Goal: Task Accomplishment & Management: Complete application form

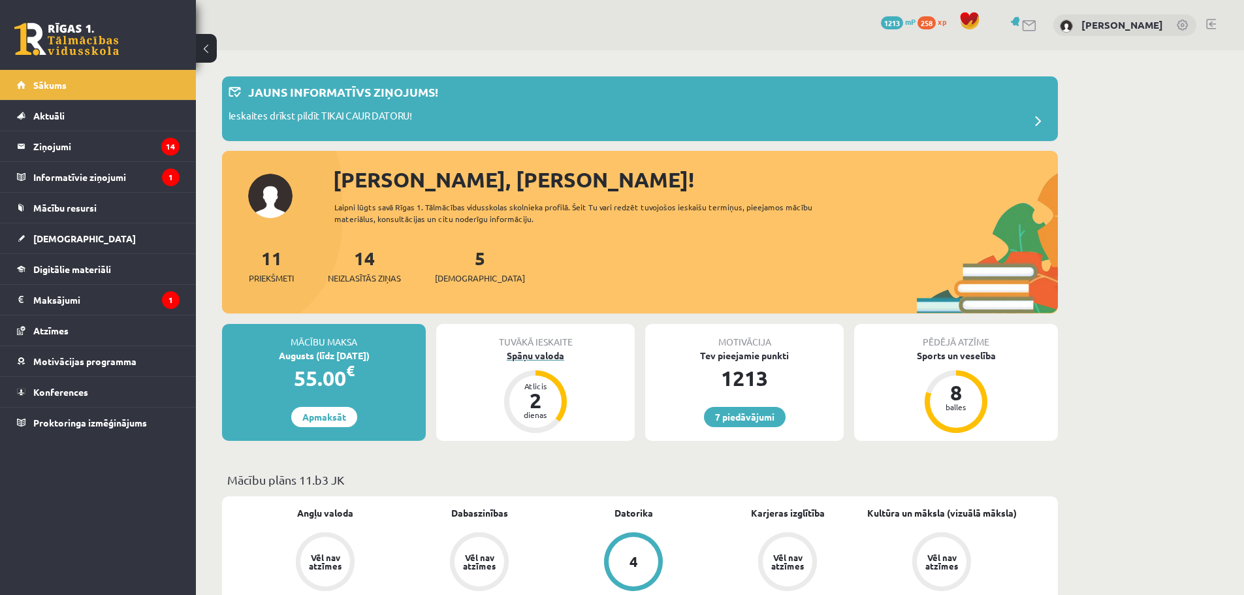
click at [508, 349] on div "Spāņu valoda" at bounding box center [535, 356] width 199 height 14
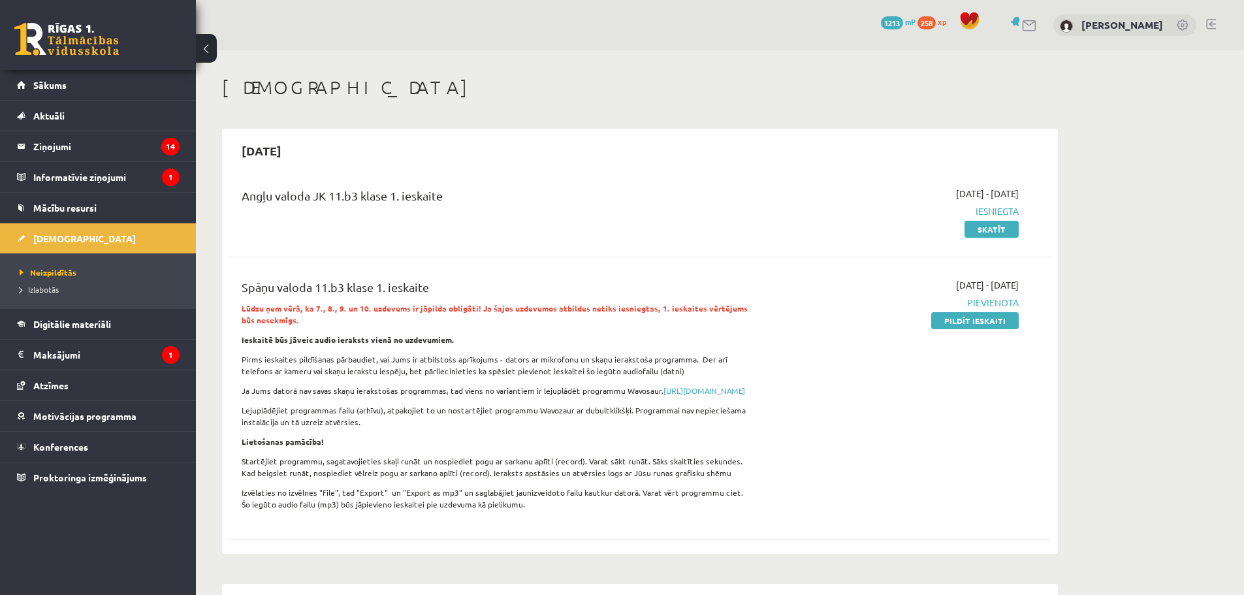
click at [984, 326] on link "Pildīt ieskaiti" at bounding box center [976, 320] width 88 height 17
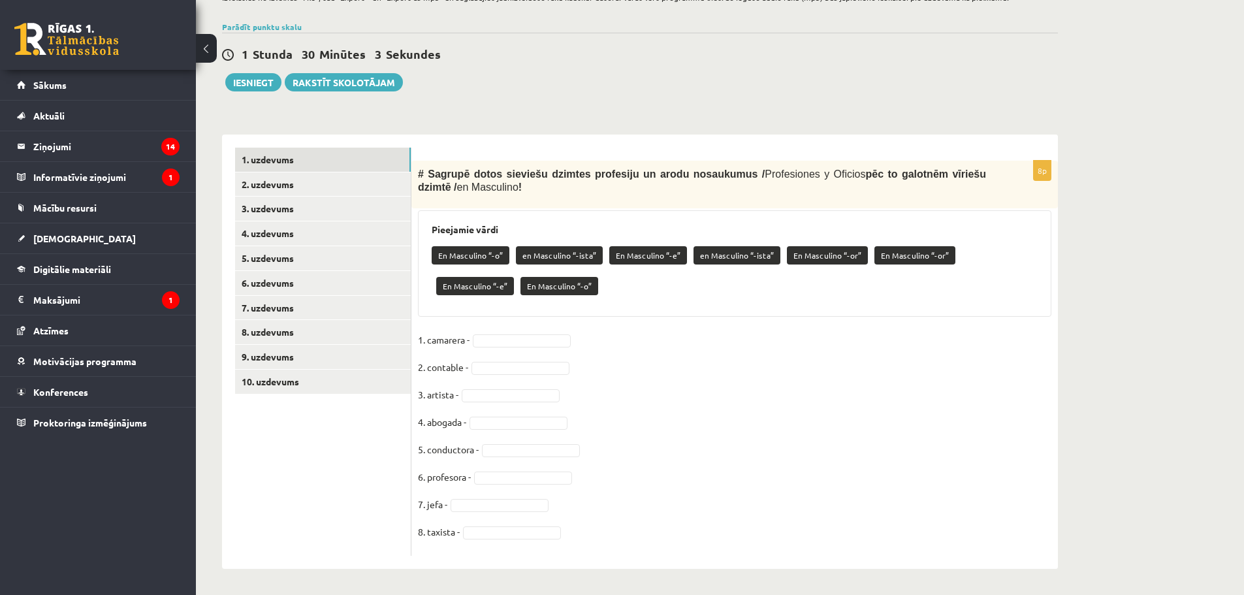
scroll to position [268, 0]
click at [268, 372] on link "10. uzdevums" at bounding box center [323, 382] width 176 height 24
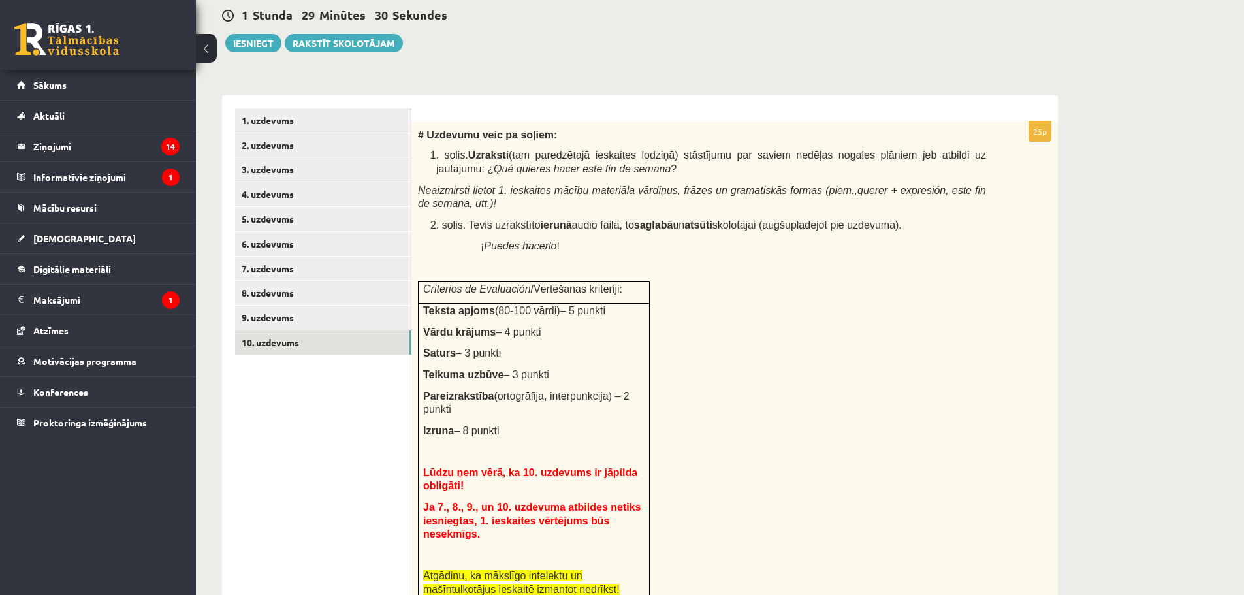
scroll to position [307, 0]
click at [288, 321] on link "9. uzdevums" at bounding box center [323, 317] width 176 height 24
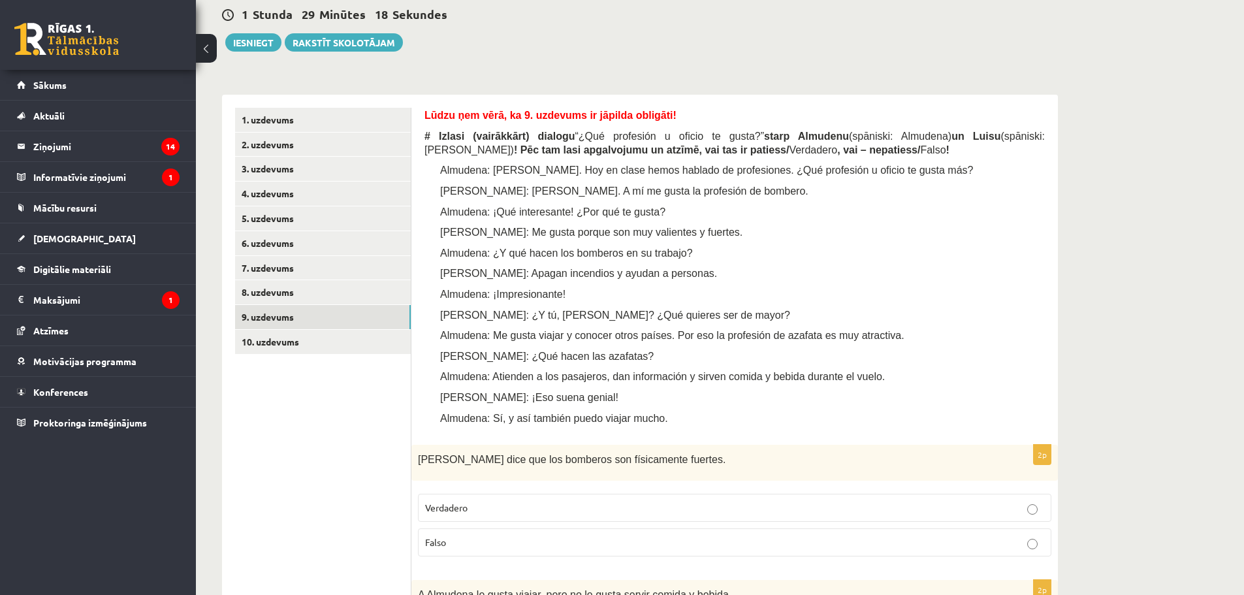
scroll to position [372, 0]
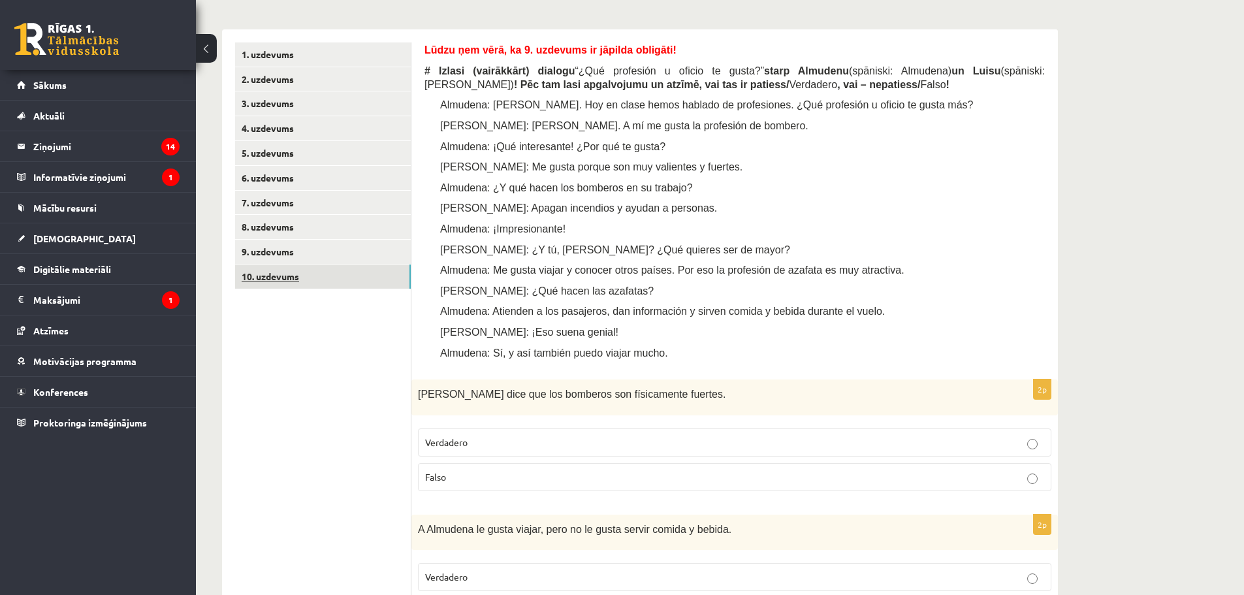
click at [289, 284] on link "10. uzdevums" at bounding box center [323, 277] width 176 height 24
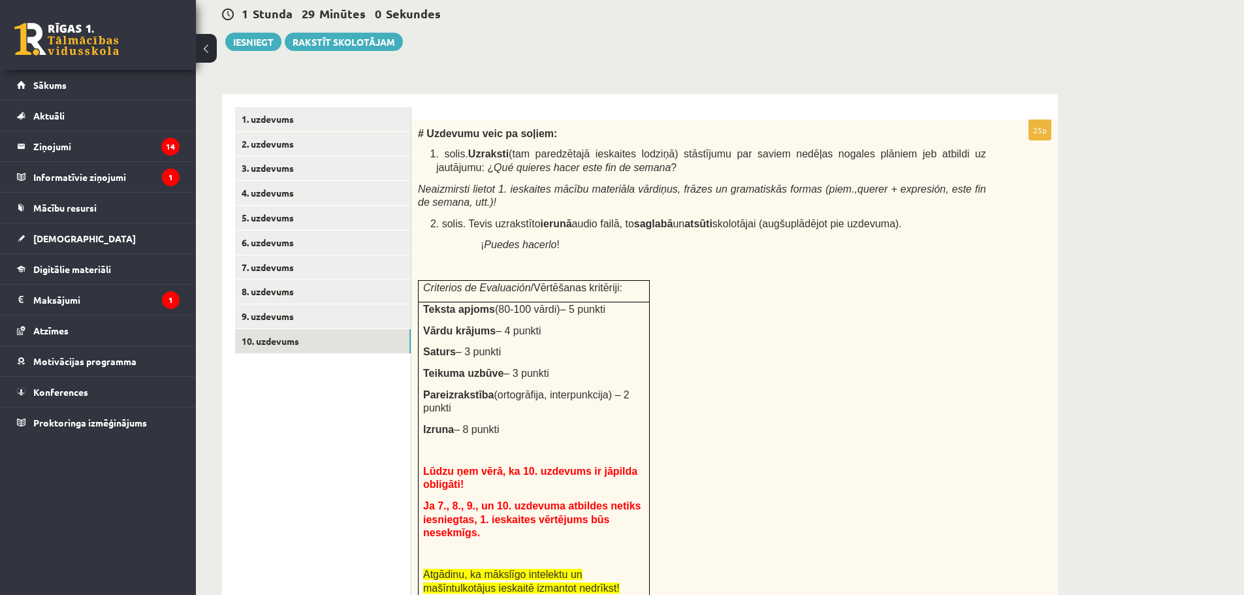
scroll to position [373, 0]
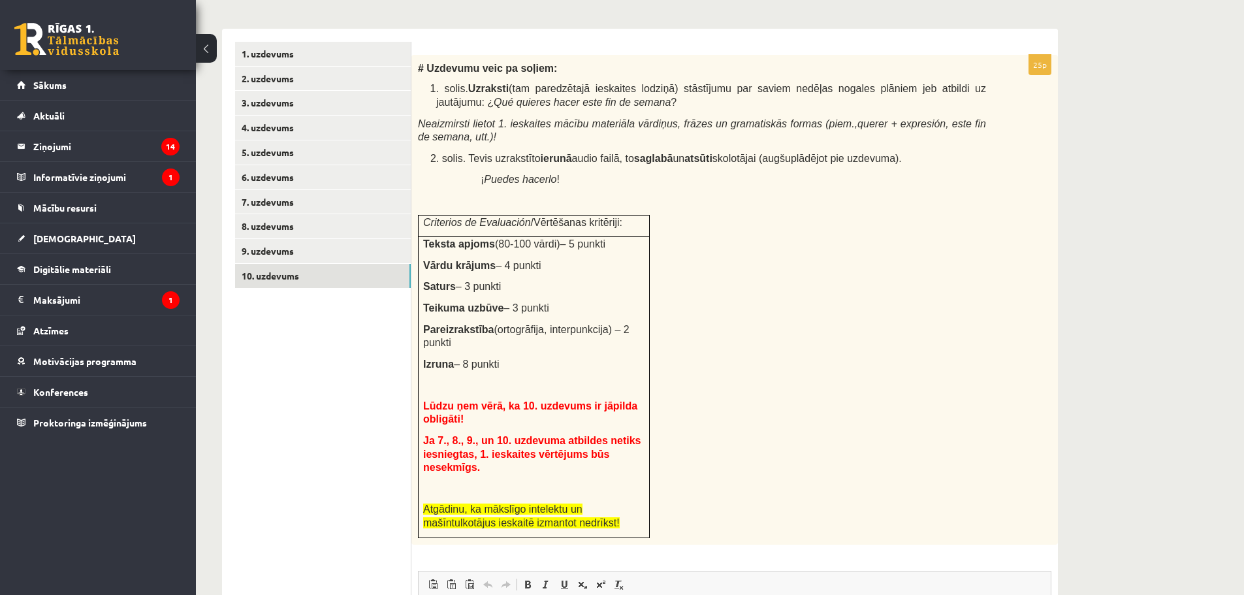
drag, startPoint x: 1182, startPoint y: 171, endPoint x: 1044, endPoint y: 77, distance: 166.9
click at [1182, 171] on div "Spāņu valoda 11.b3 klase 1. ieskaite , Nikola Pocjus (11.b3 JK) Lūdzu ņem vērā,…" at bounding box center [720, 279] width 1048 height 1205
click at [277, 202] on link "7. uzdevums" at bounding box center [323, 202] width 176 height 24
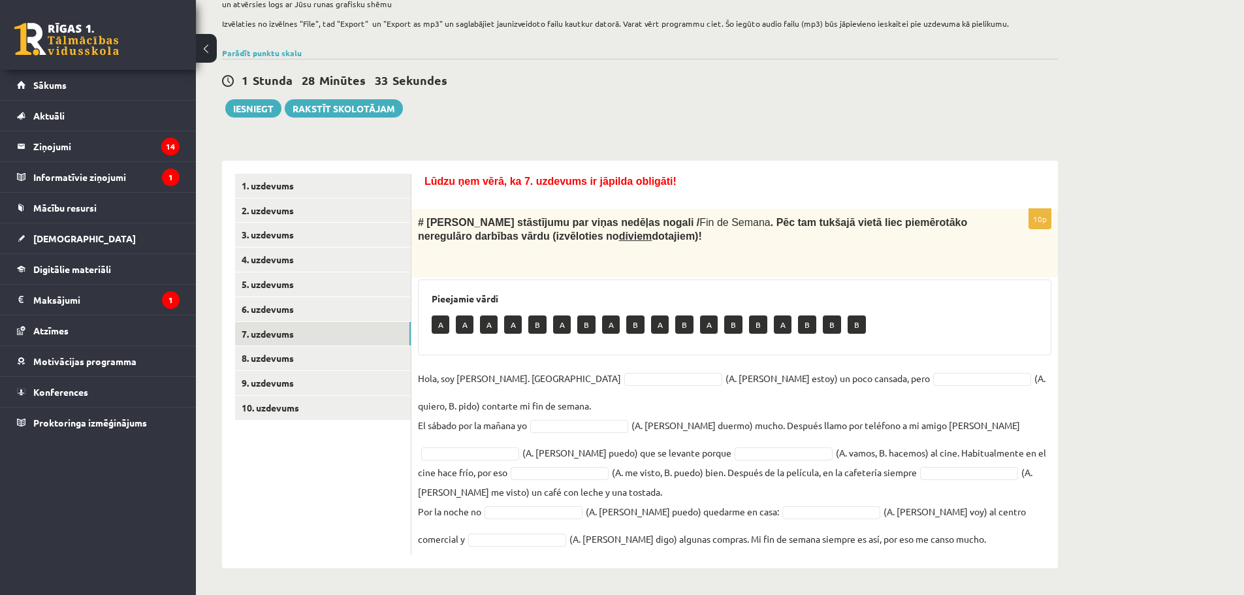
click at [439, 325] on p "A" at bounding box center [441, 325] width 18 height 18
drag, startPoint x: 461, startPoint y: 322, endPoint x: 479, endPoint y: 324, distance: 18.4
click at [479, 324] on div "A A A A B A B A B A B A B B A B B B" at bounding box center [735, 326] width 606 height 31
click at [531, 328] on p "B" at bounding box center [537, 325] width 18 height 18
click at [570, 325] on p "A" at bounding box center [562, 325] width 18 height 18
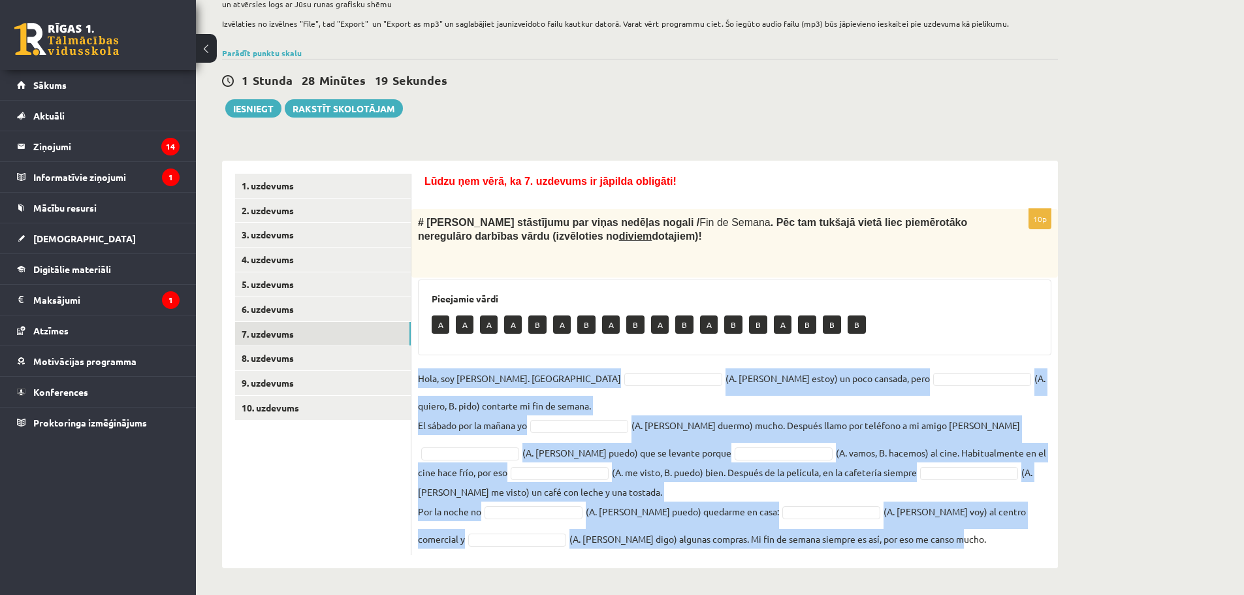
drag, startPoint x: 417, startPoint y: 377, endPoint x: 957, endPoint y: 540, distance: 563.8
click at [957, 540] on div "10p # Lasi Paulas stāstījumu par viņas nedēļas nogali / Fin de Semana . Pēc tam…" at bounding box center [735, 382] width 647 height 346
copy fieldset "Hola, soy Paula. Ahora (A. soy, B. estoy) un poco cansada, pero (A. quiero, B. …"
click at [739, 423] on fieldset "Hola, soy Paula. Ahora (A. soy, B. estoy) un poco cansada, pero (A. quiero, B. …" at bounding box center [735, 458] width 634 height 180
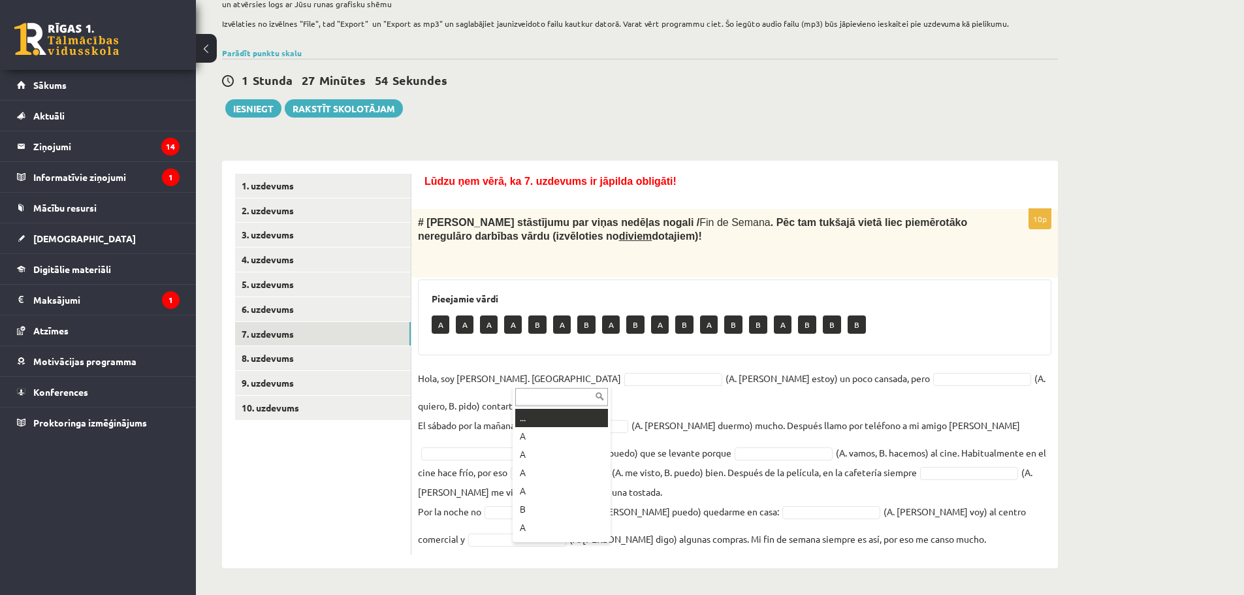
type input "*"
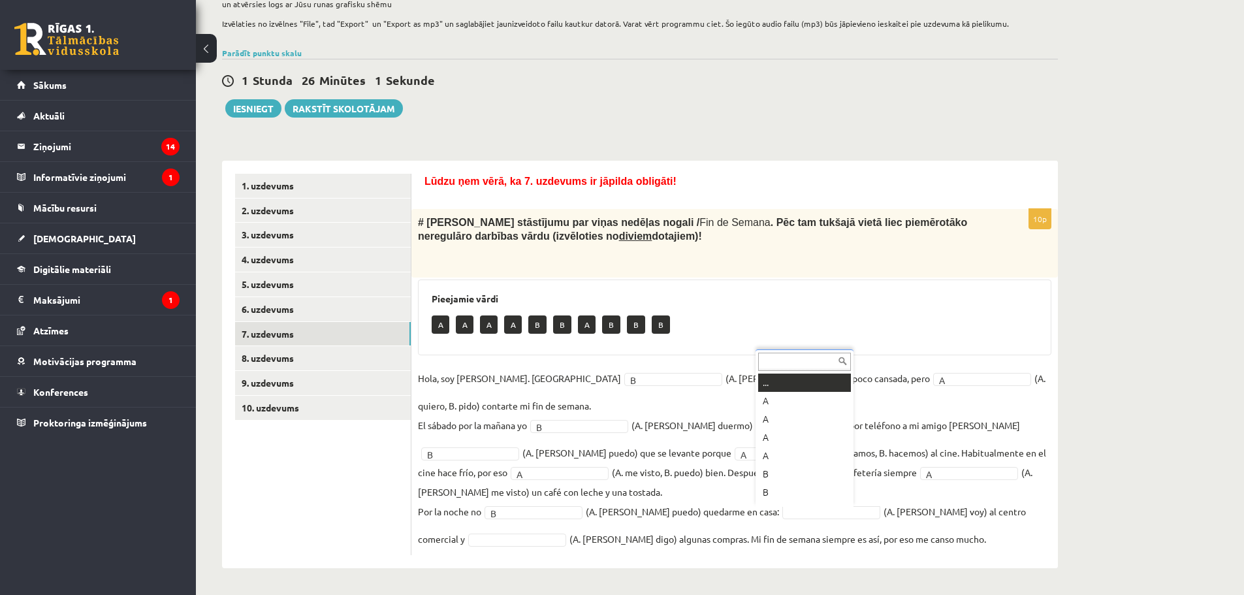
scroll to position [16, 0]
click at [1111, 442] on div "Spāņu valoda 11.b3 klase 1. ieskaite , Nikola Pocjus (11.b3 JK) Lūdzu ņem vērā,…" at bounding box center [720, 201] width 1048 height 785
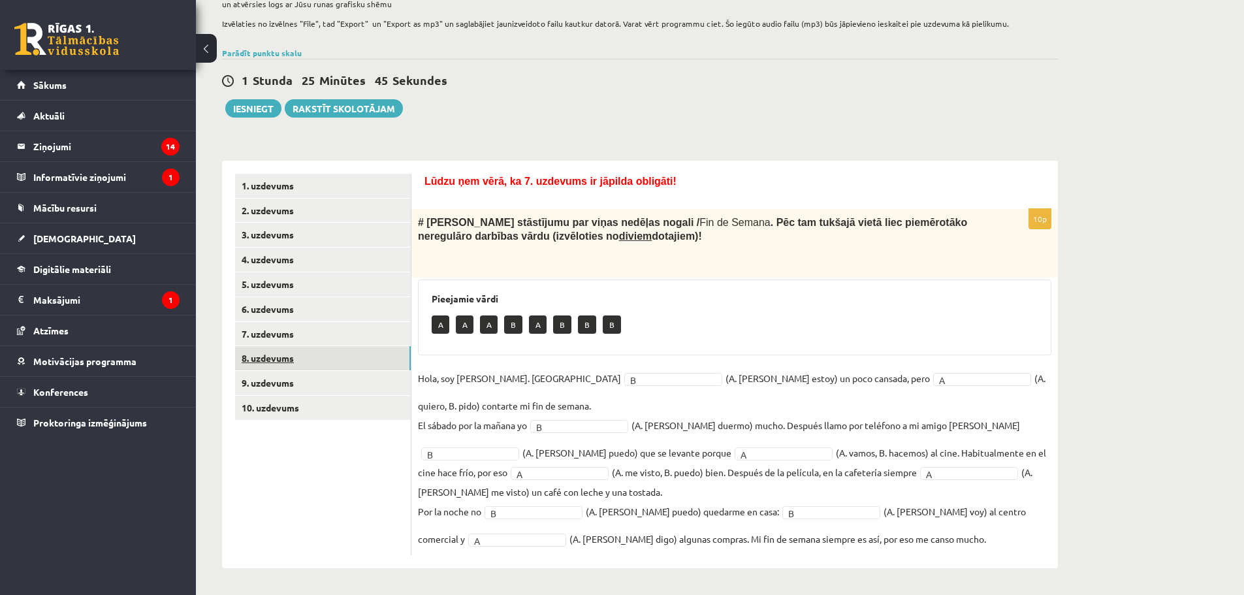
click at [285, 356] on link "8. uzdevums" at bounding box center [323, 358] width 176 height 24
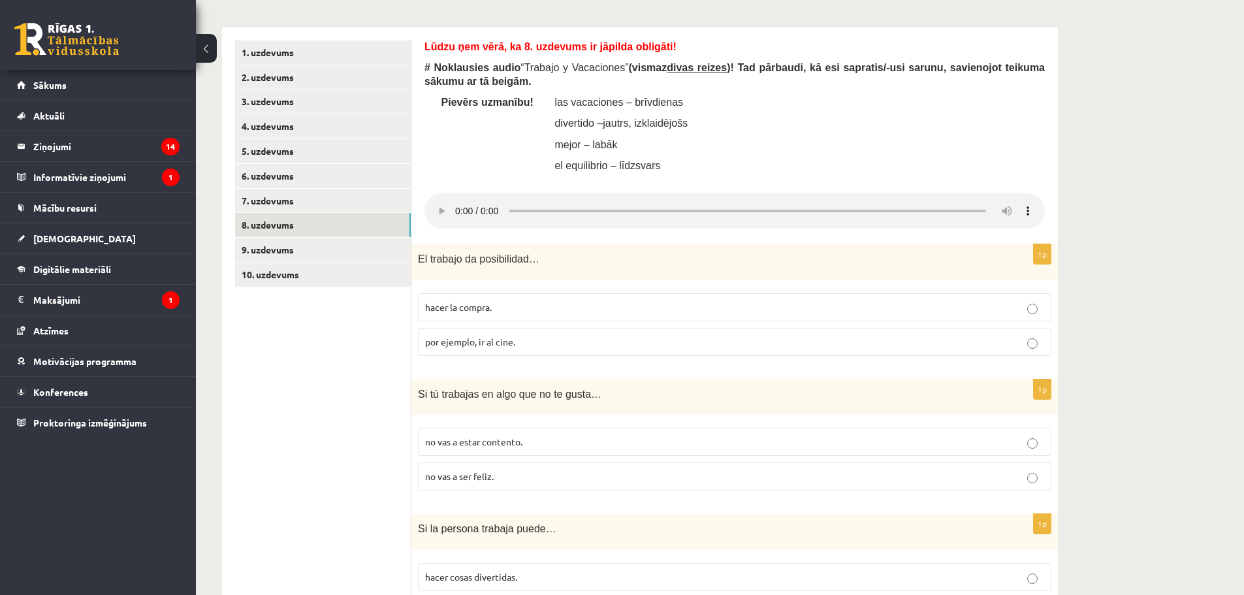
scroll to position [372, 0]
click at [1005, 88] on p "# Noklausies audio “ Trabajo y Vacaciones ” (vismaz divas reizes )! Tad pārbaud…" at bounding box center [735, 76] width 621 height 27
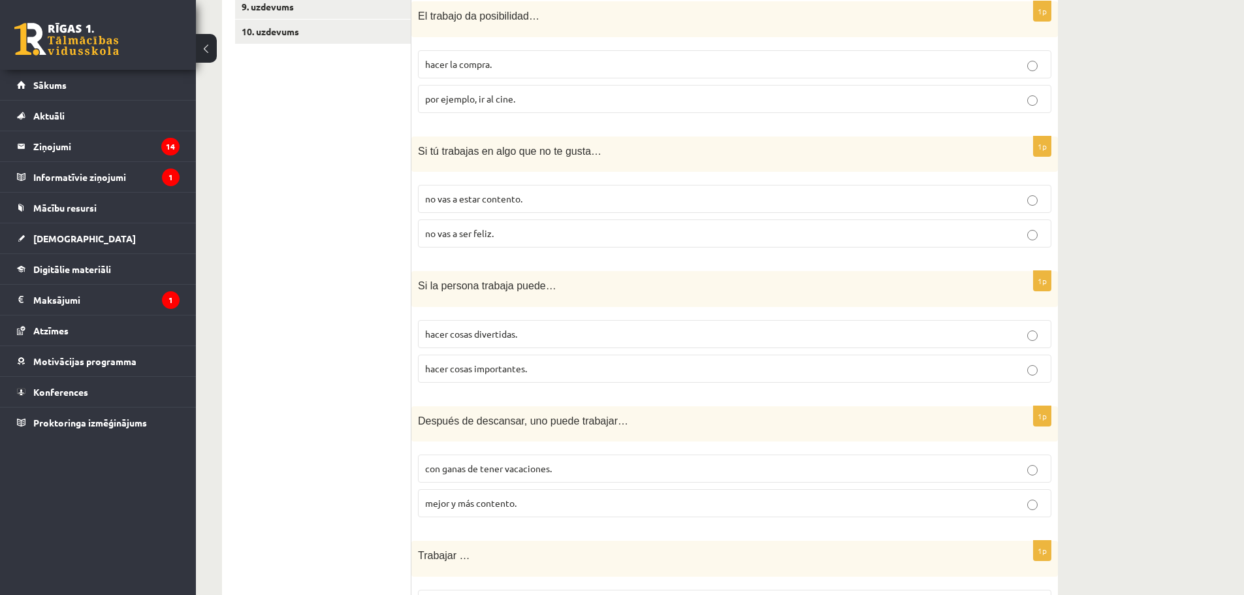
scroll to position [356, 0]
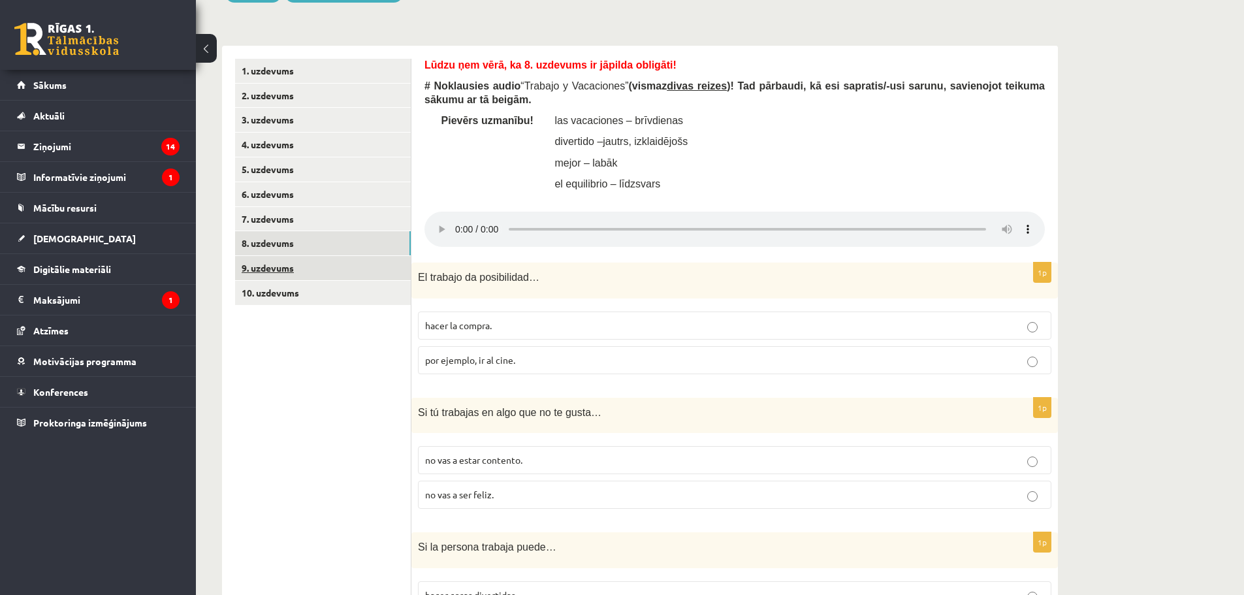
click at [282, 268] on link "9. uzdevums" at bounding box center [323, 268] width 176 height 24
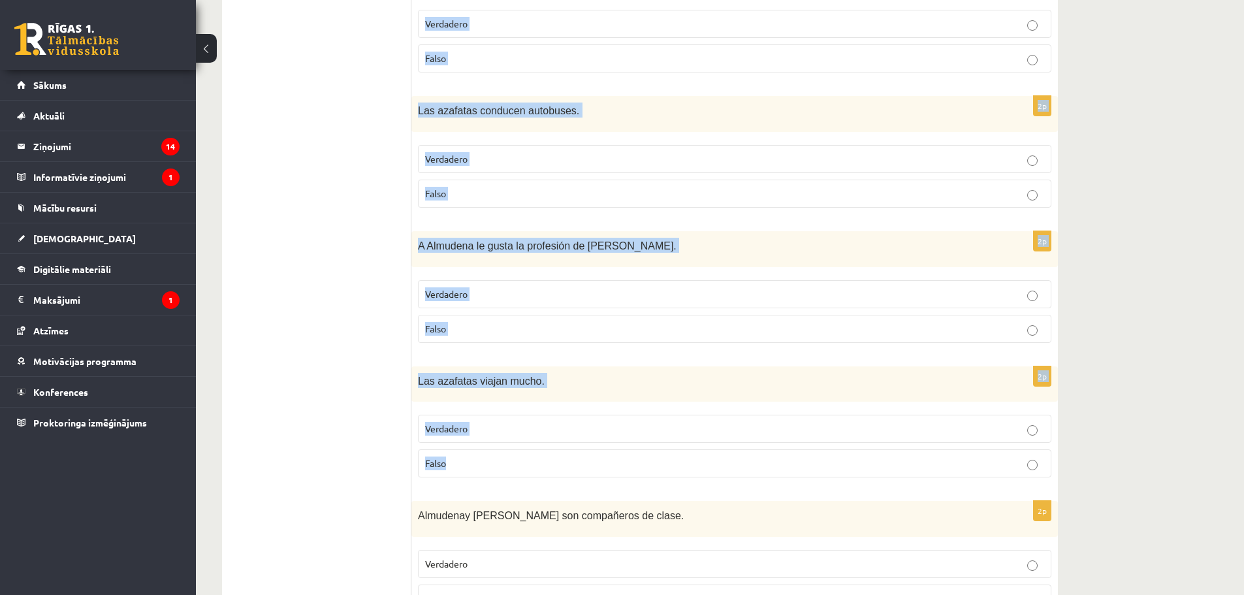
scroll to position [1264, 0]
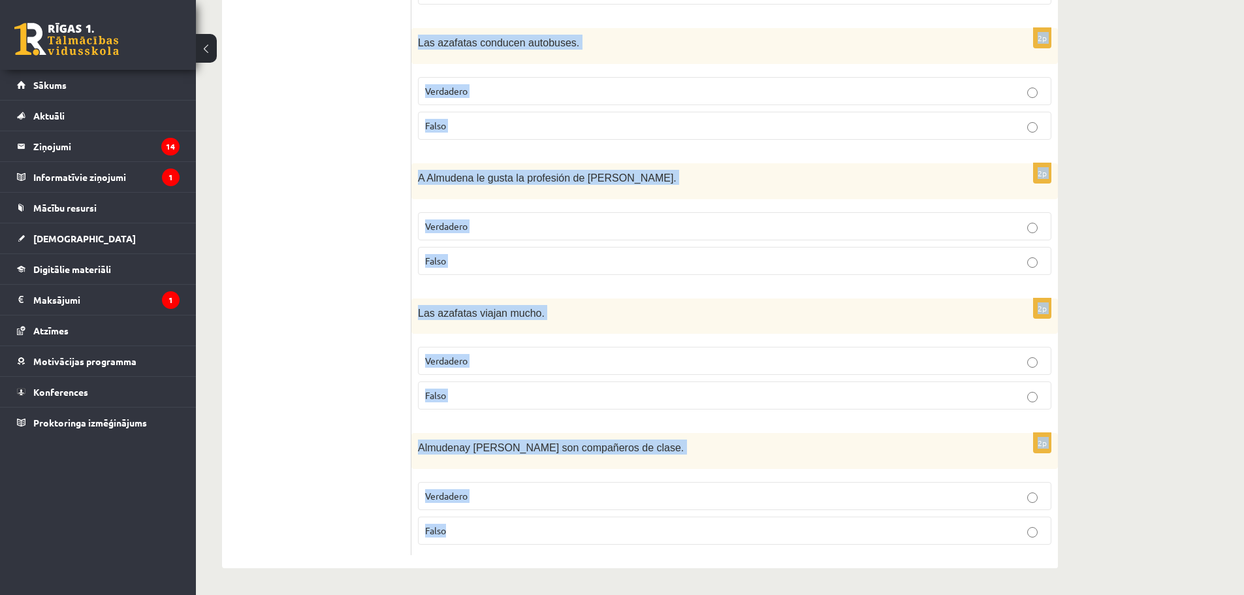
drag, startPoint x: 432, startPoint y: 158, endPoint x: 559, endPoint y: 523, distance: 385.9
copy form "Izlasi (vairākkārt) dialogu “¿Qué profesión u oficio te gusta?” starp Almudenu …"
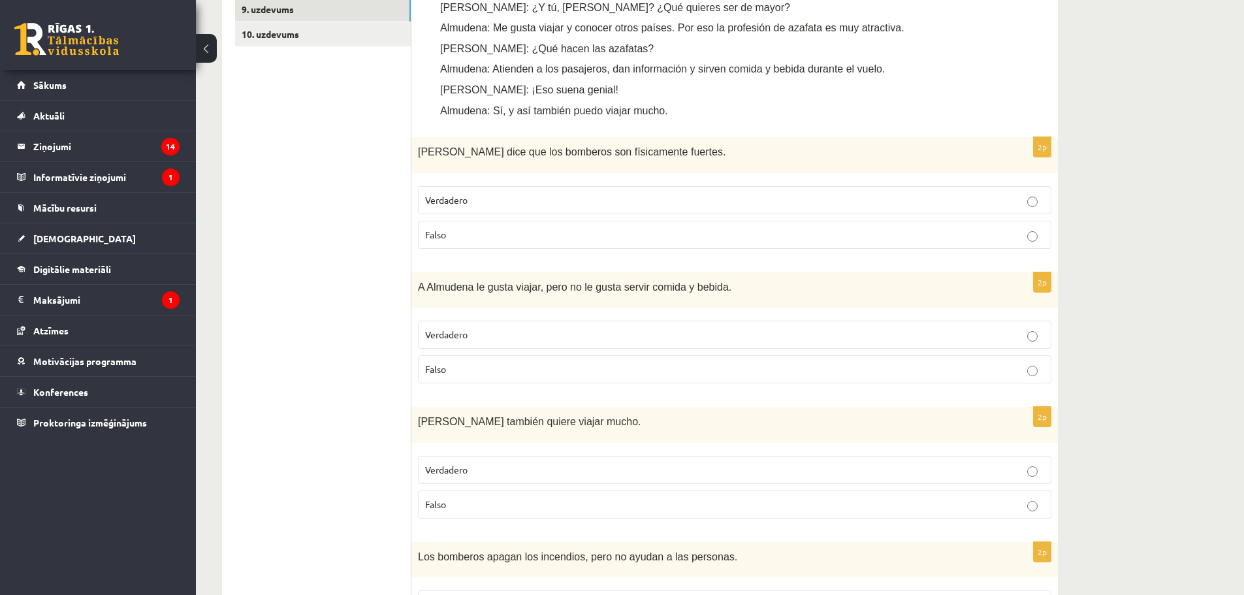
drag, startPoint x: 550, startPoint y: 200, endPoint x: 551, endPoint y: 208, distance: 8.6
click at [552, 203] on p "Verdadero" at bounding box center [734, 200] width 619 height 14
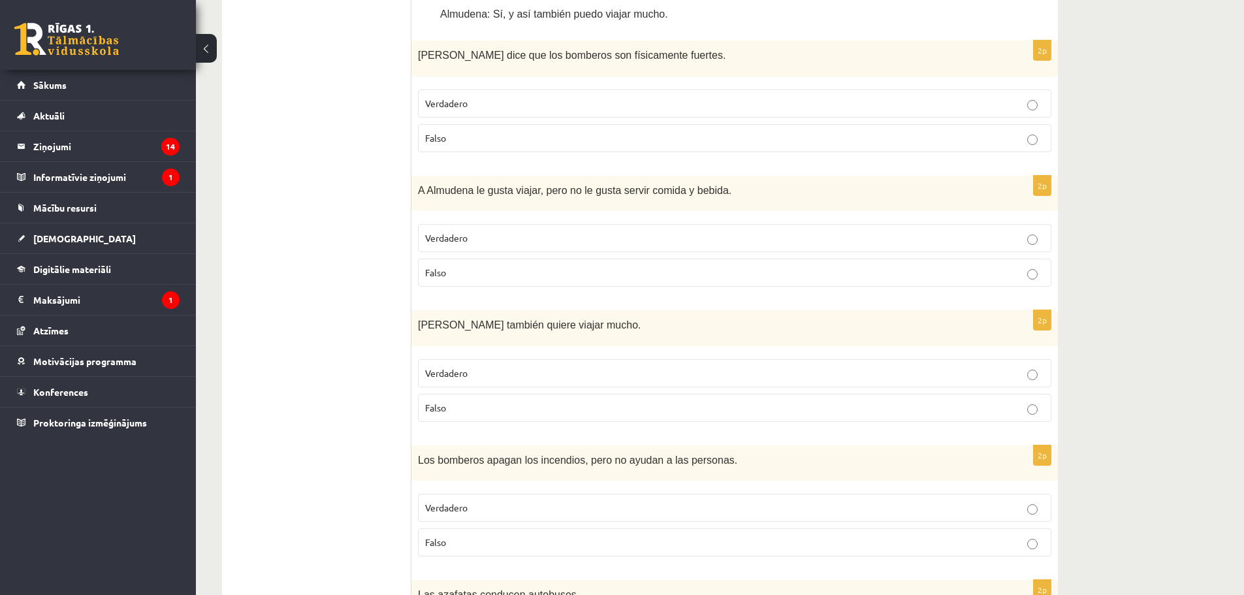
scroll to position [745, 0]
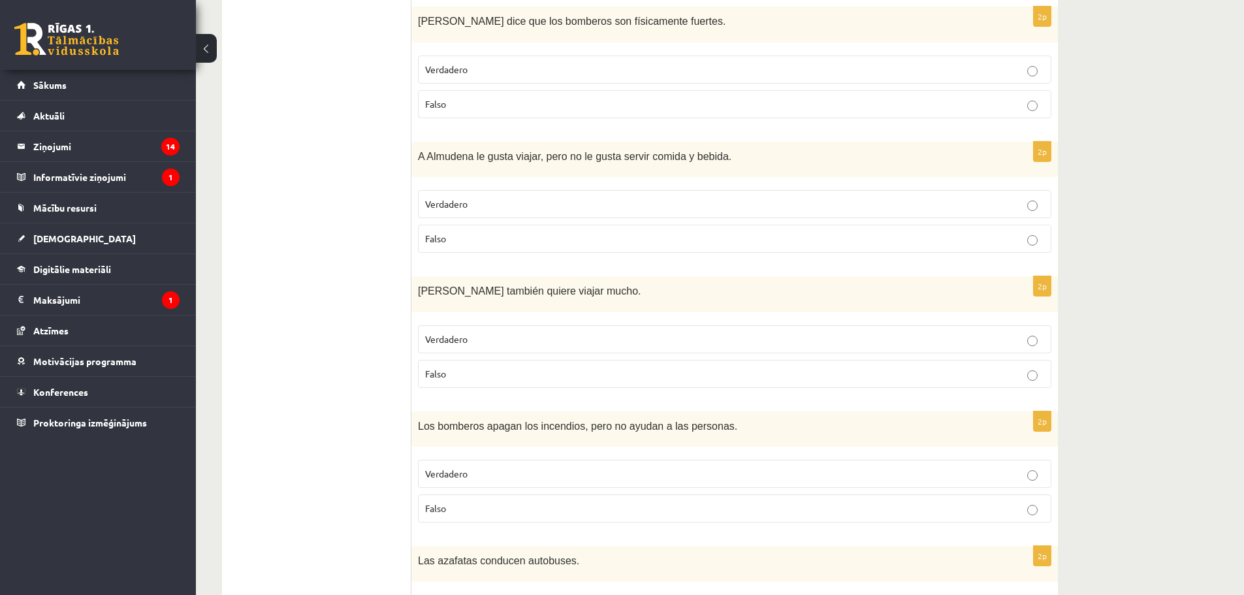
click at [507, 244] on p "Falso" at bounding box center [734, 239] width 619 height 14
click at [493, 372] on p "Falso" at bounding box center [734, 374] width 619 height 14
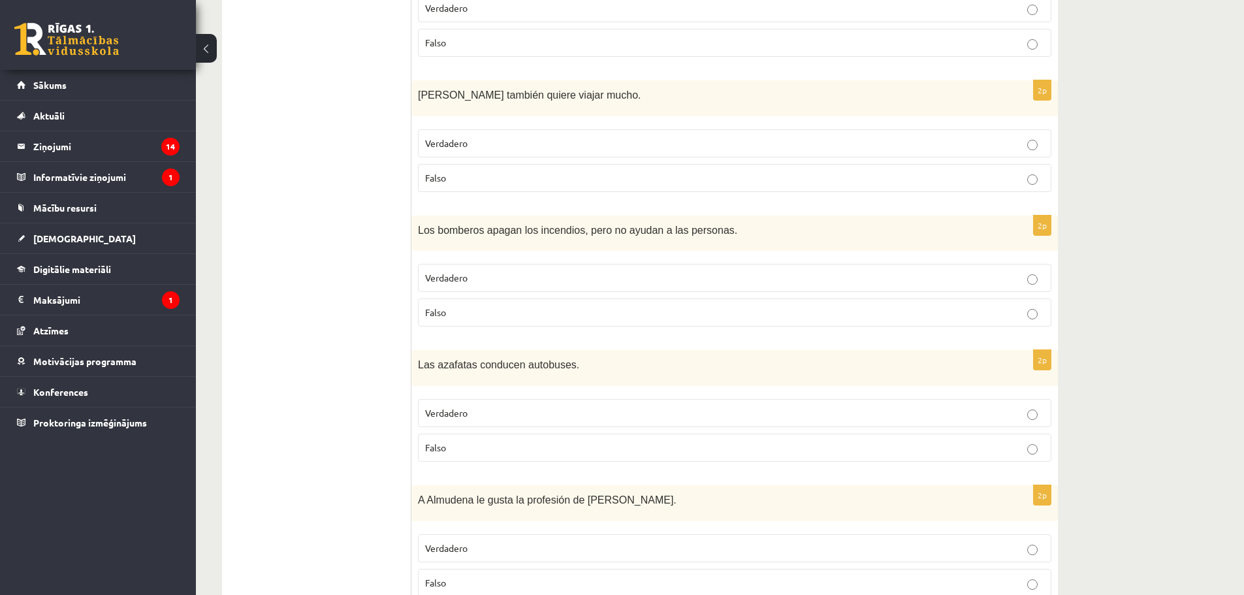
scroll to position [1007, 0]
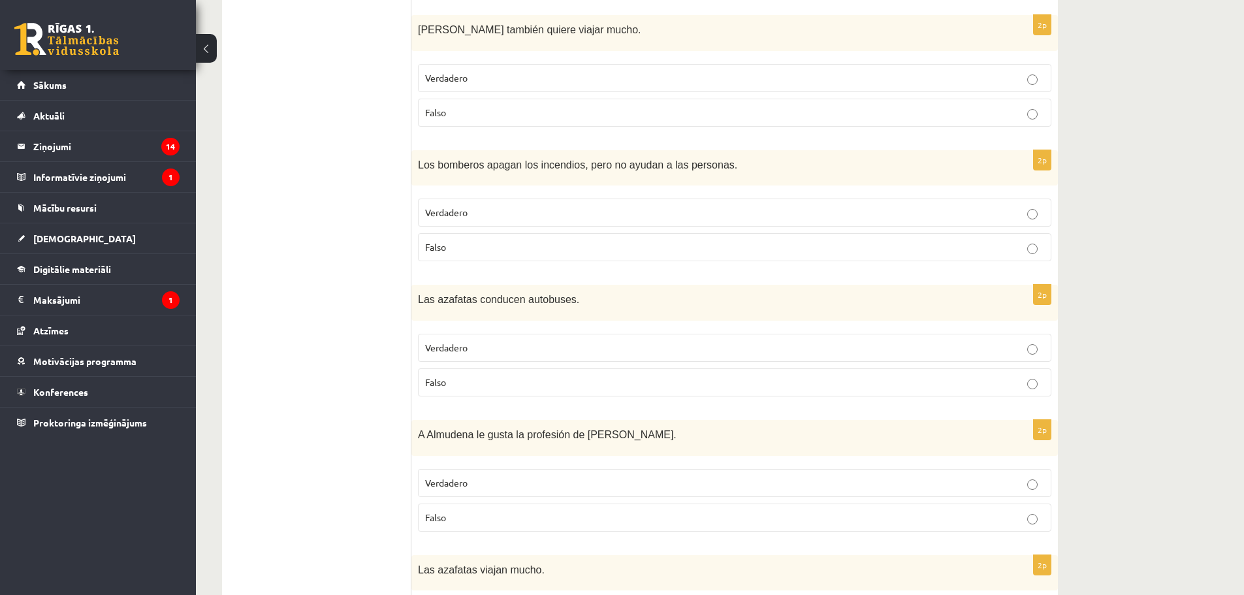
click at [509, 251] on p "Falso" at bounding box center [734, 247] width 619 height 14
click at [494, 382] on p "Falso" at bounding box center [734, 383] width 619 height 14
click at [497, 482] on p "Verdadero" at bounding box center [734, 483] width 619 height 14
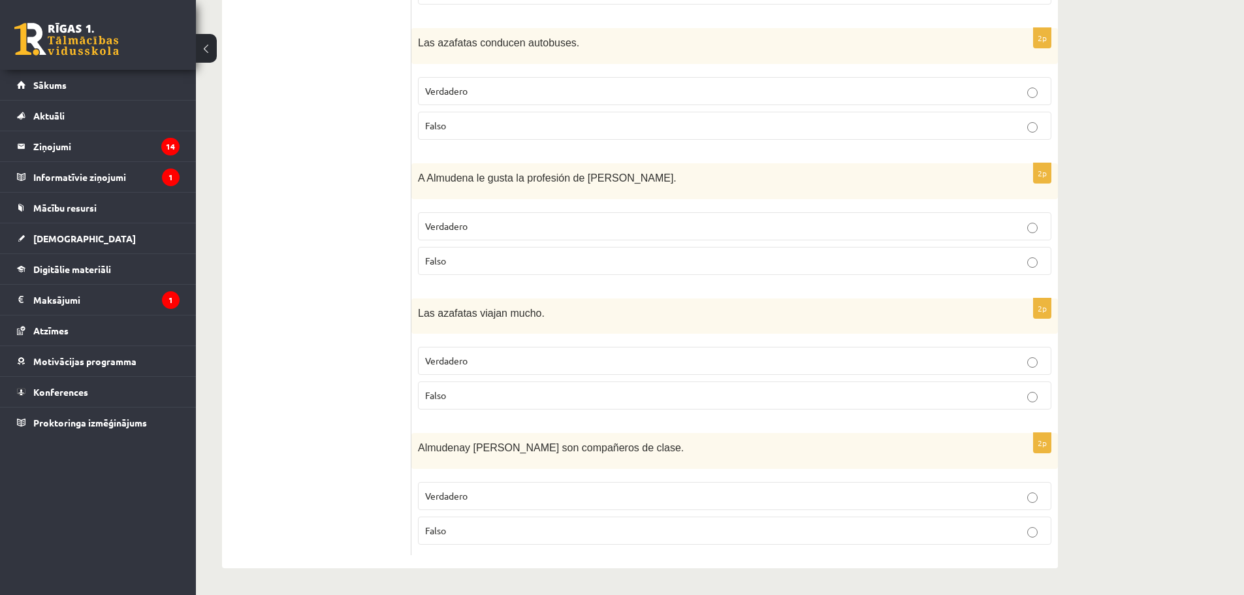
click at [466, 489] on label "Verdadero" at bounding box center [735, 496] width 634 height 28
click at [465, 370] on label "Verdadero" at bounding box center [735, 361] width 634 height 28
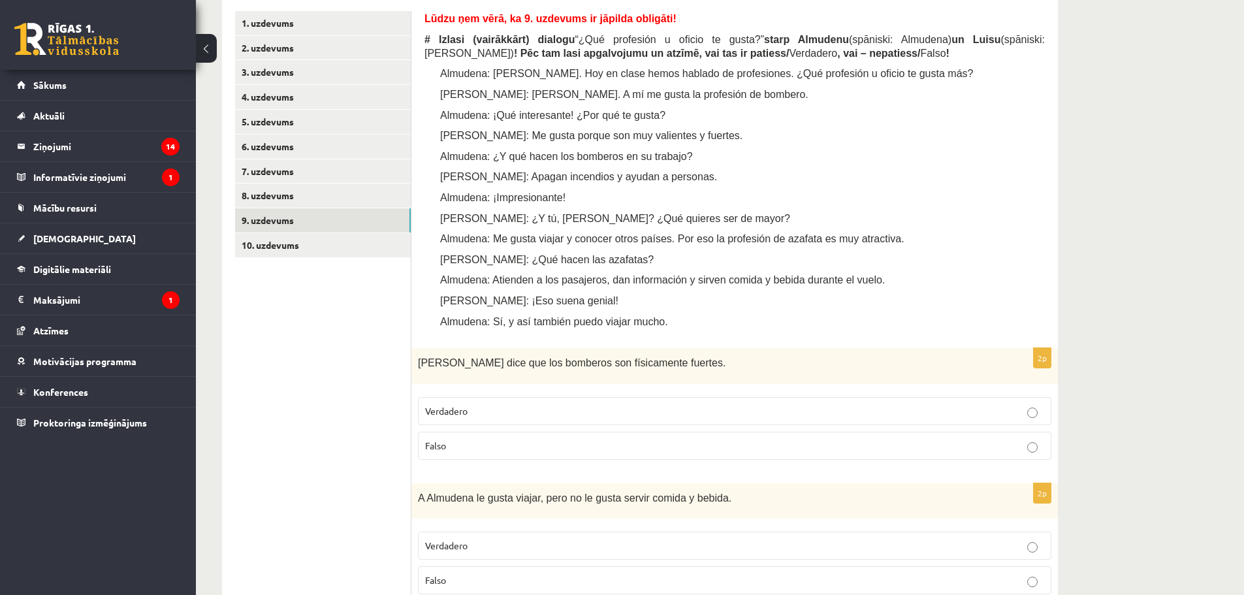
scroll to position [154, 0]
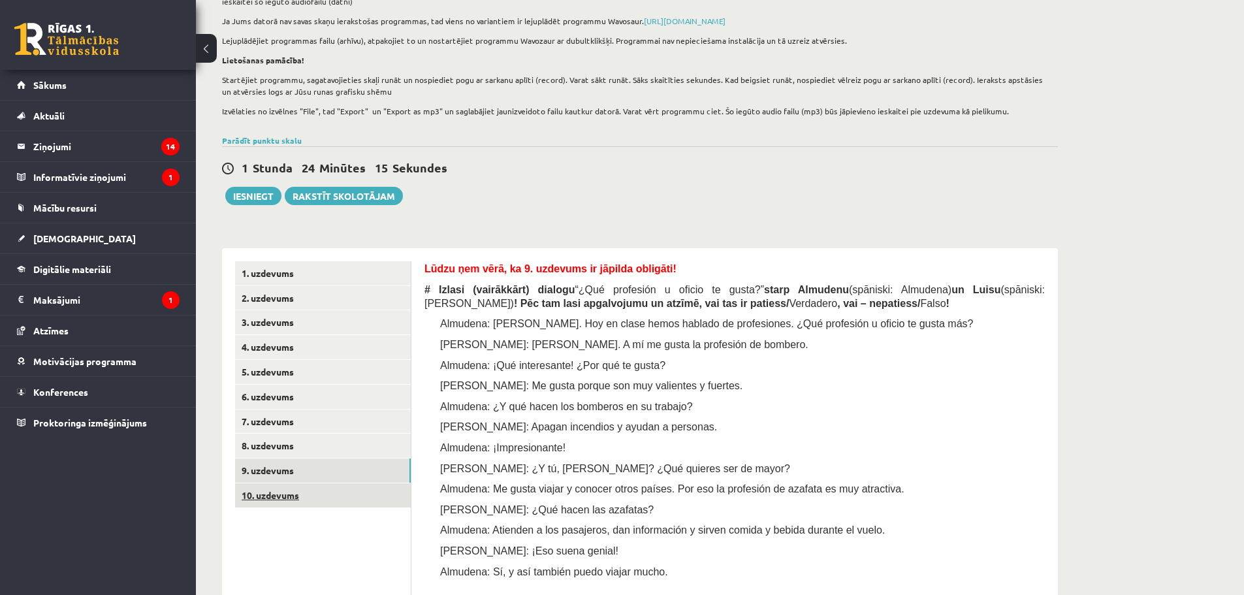
click at [290, 505] on link "10. uzdevums" at bounding box center [323, 495] width 176 height 24
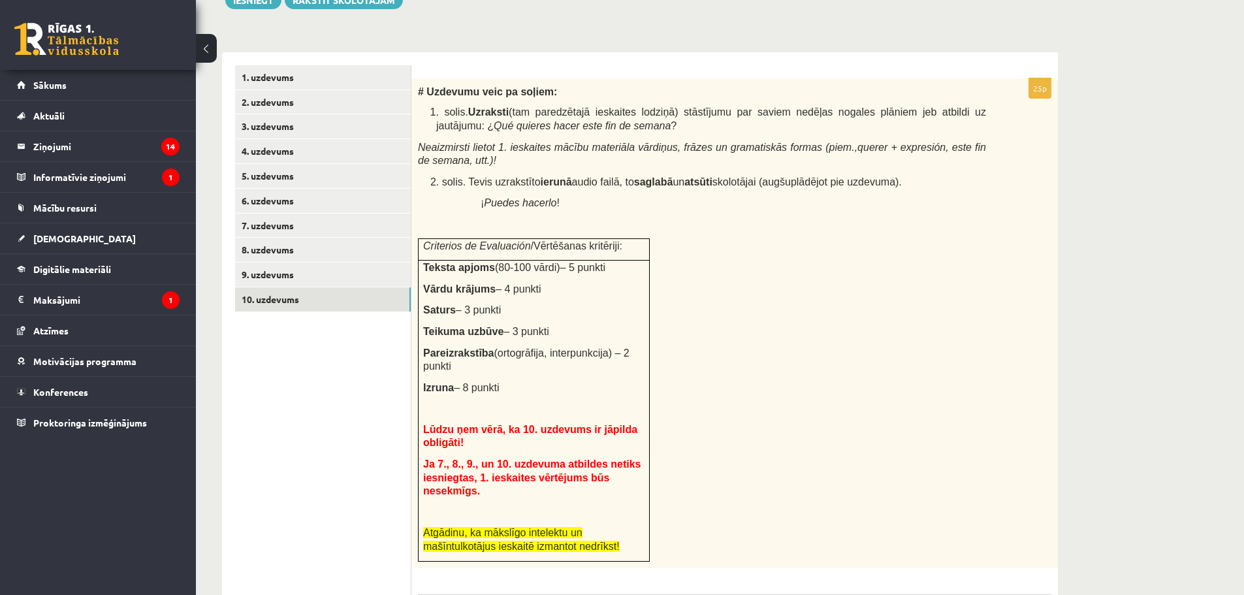
scroll to position [0, 0]
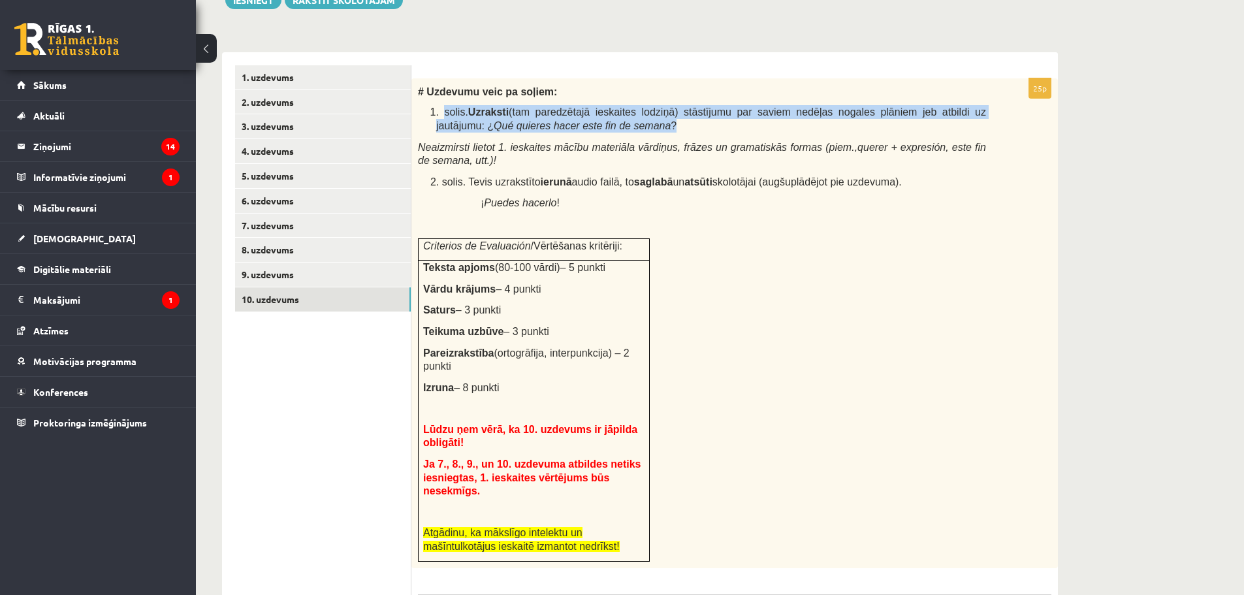
drag, startPoint x: 440, startPoint y: 114, endPoint x: 630, endPoint y: 125, distance: 191.1
click at [630, 125] on p "1. solis. Uzraksti (tam paredzētajā ieskaites lodziņā) stāstījumu par saviem ne…" at bounding box center [711, 118] width 550 height 27
copy span "solis. Uzraksti (tam paredzētajā ieskaites lodziņā) stāstījumu par saviem nedēļ…"
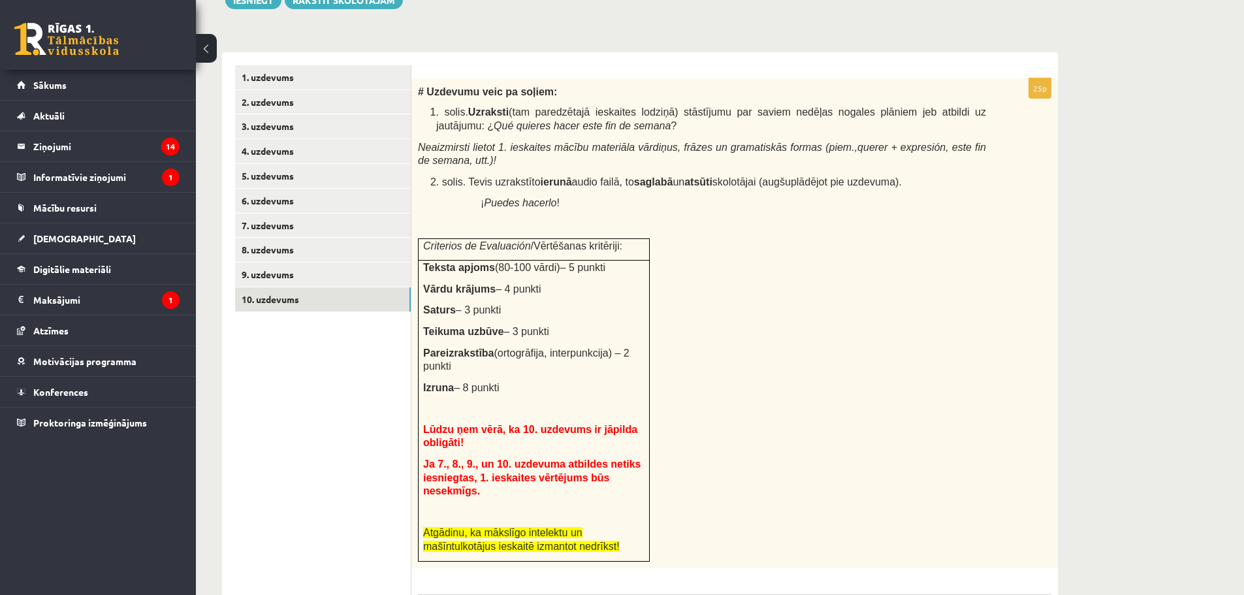
click at [454, 137] on div "# Uzdevumu veic pa soļiem: 1. solis. Uzraksti (tam paredzētajā ieskaites lodziņ…" at bounding box center [735, 323] width 647 height 490
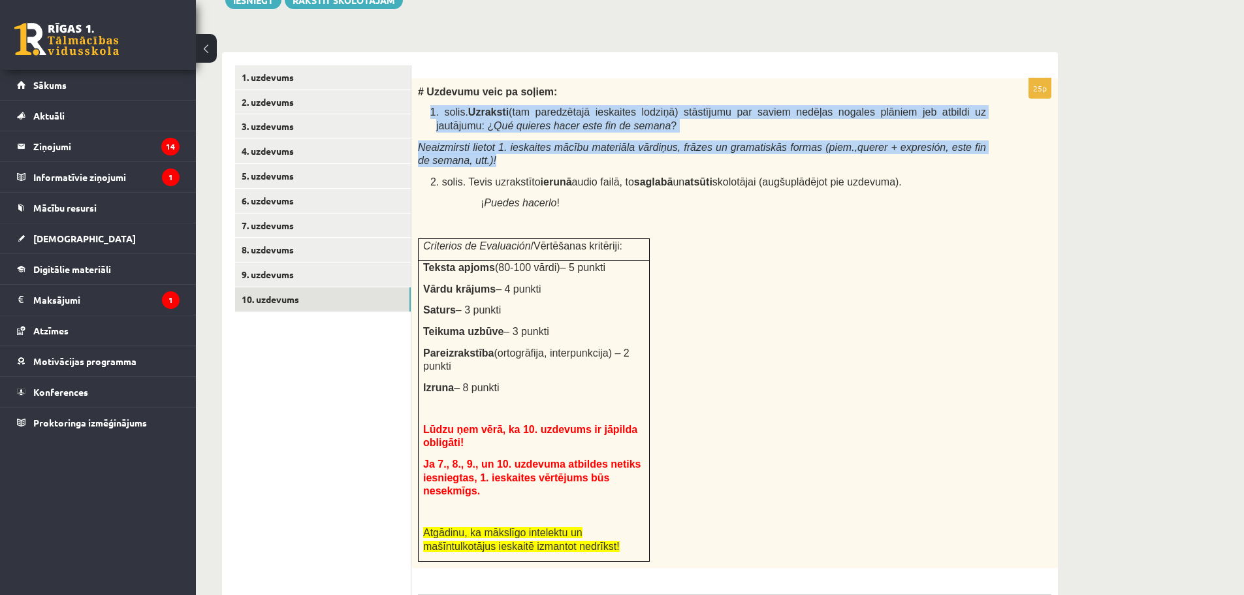
drag, startPoint x: 430, startPoint y: 112, endPoint x: 474, endPoint y: 167, distance: 70.7
click at [474, 167] on div "# Uzdevumu veic pa soļiem: 1. solis. Uzraksti (tam paredzētajā ieskaites lodziņ…" at bounding box center [735, 323] width 647 height 490
copy div "1. solis. Uzraksti (tam paredzētajā ieskaites lodziņā) stāstījumu par saviem ne…"
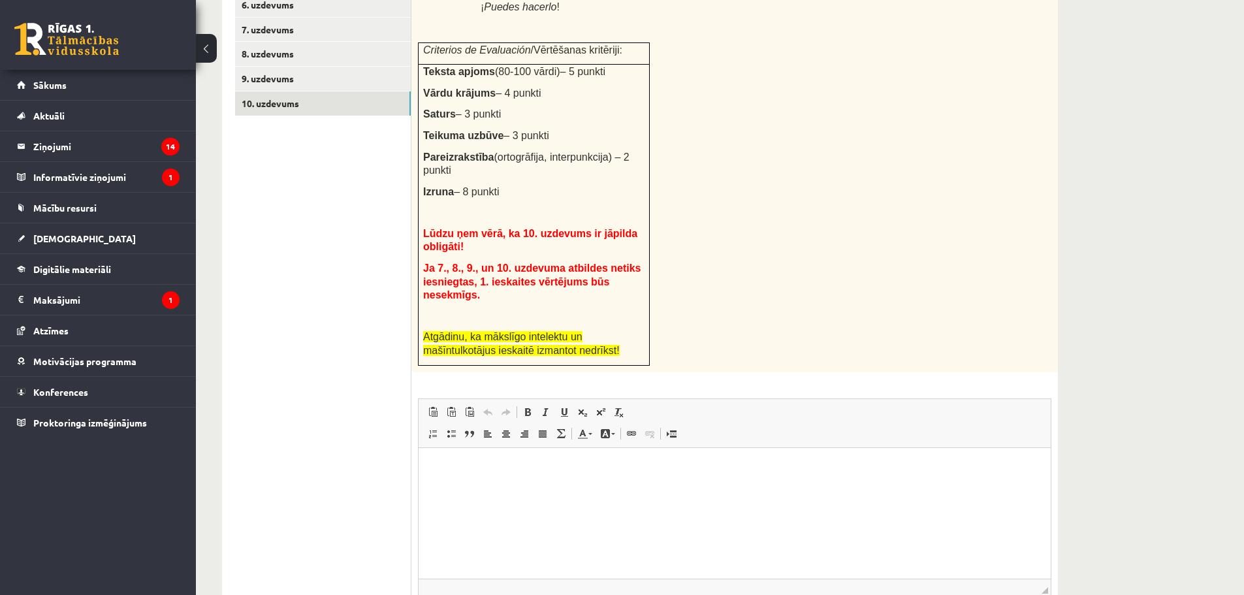
click at [674, 487] on html at bounding box center [735, 467] width 632 height 40
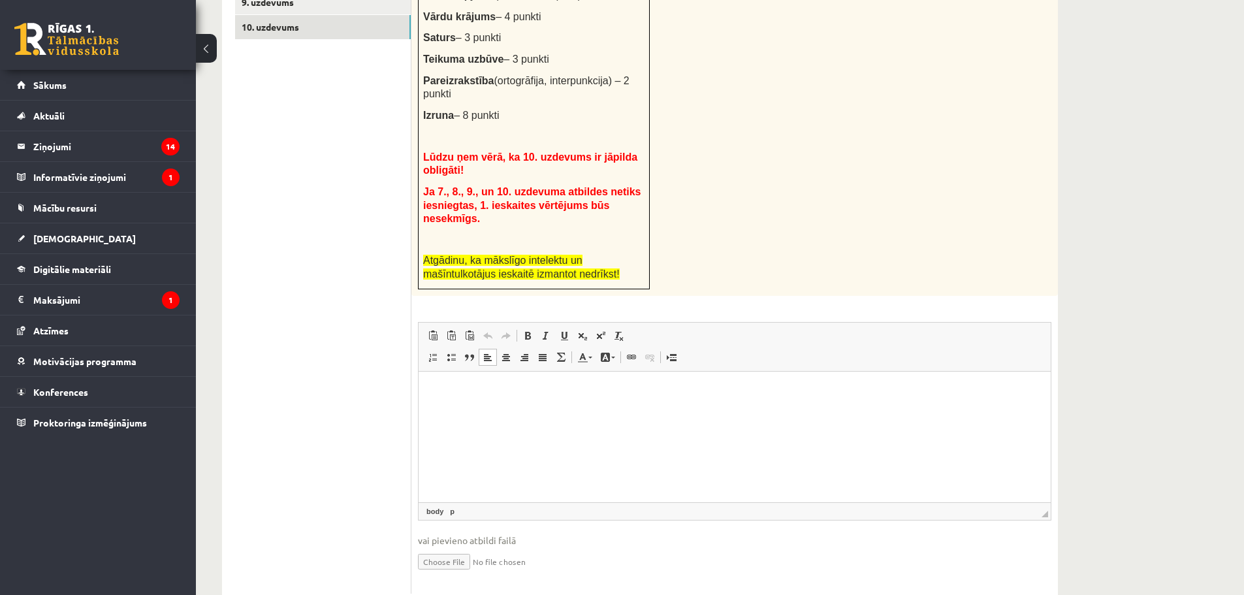
scroll to position [634, 0]
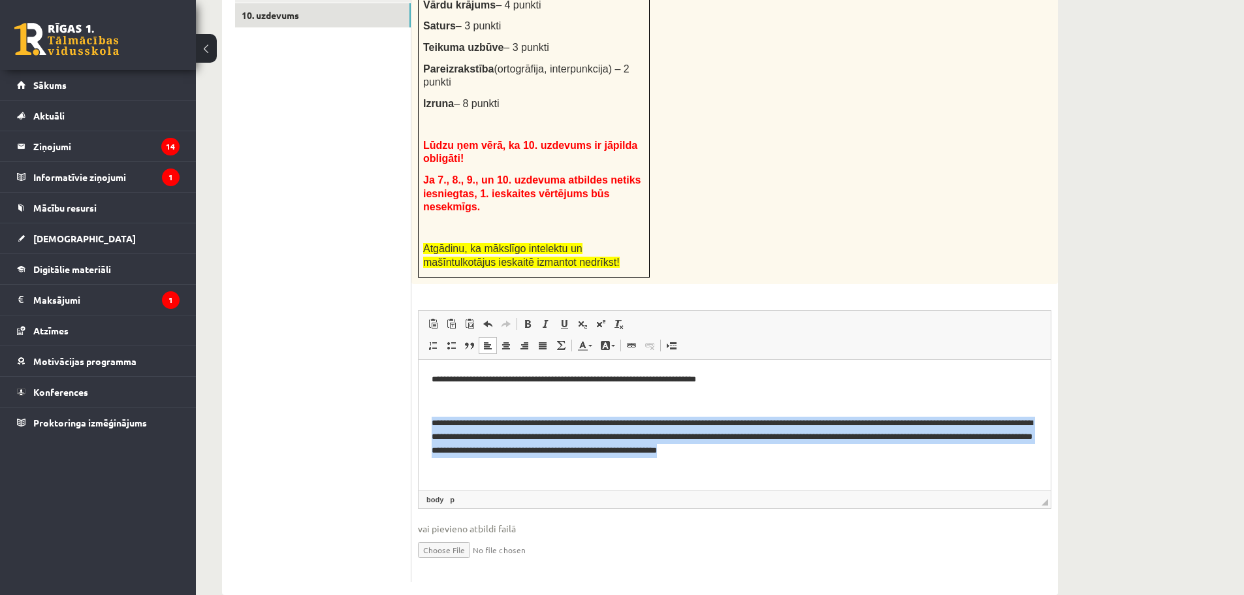
drag, startPoint x: 585, startPoint y: 432, endPoint x: 941, endPoint y: 463, distance: 356.6
click at [941, 463] on html "**********" at bounding box center [735, 414] width 632 height 111
copy p "**********"
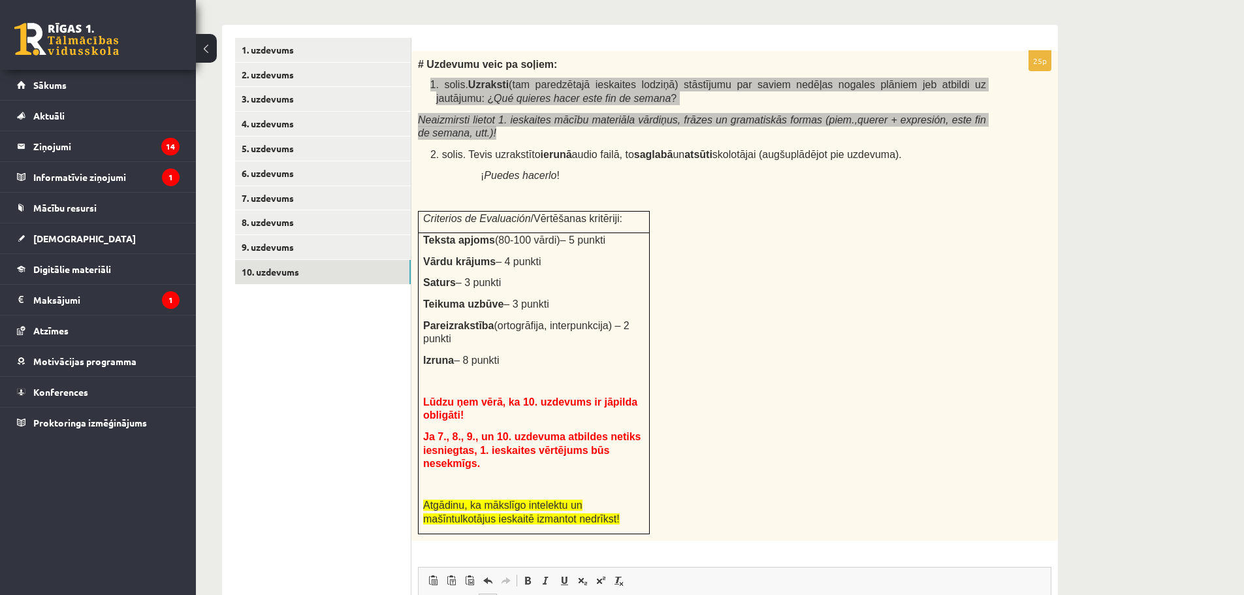
scroll to position [372, 0]
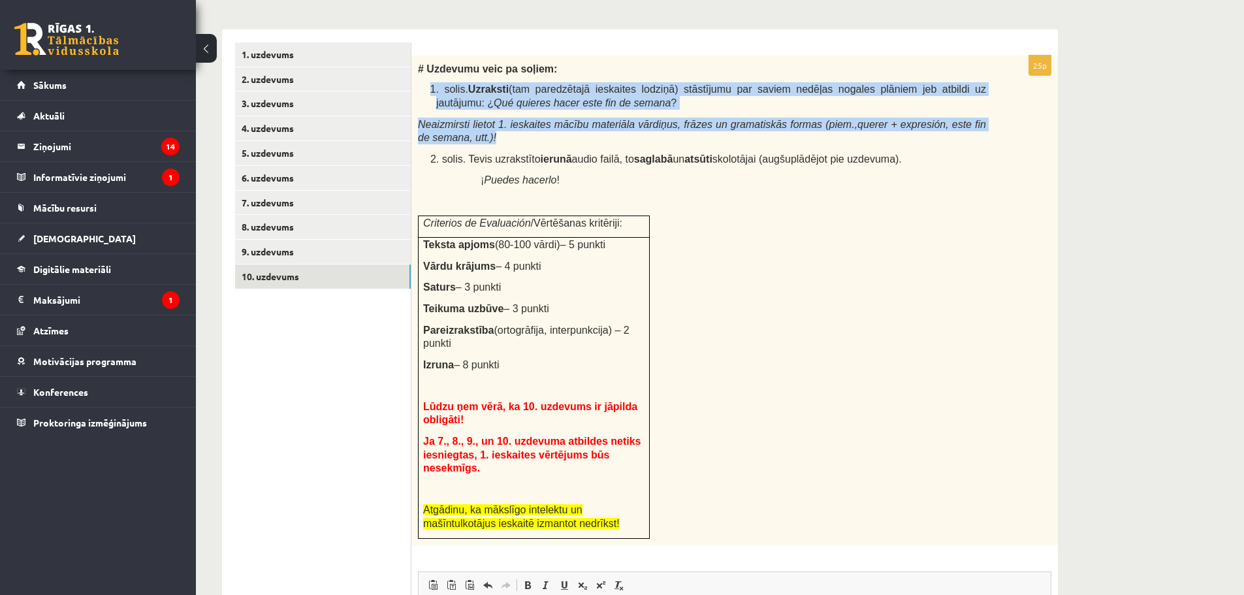
click at [510, 98] on icon "Qué quieres hacer este fin de semana" at bounding box center [582, 102] width 177 height 11
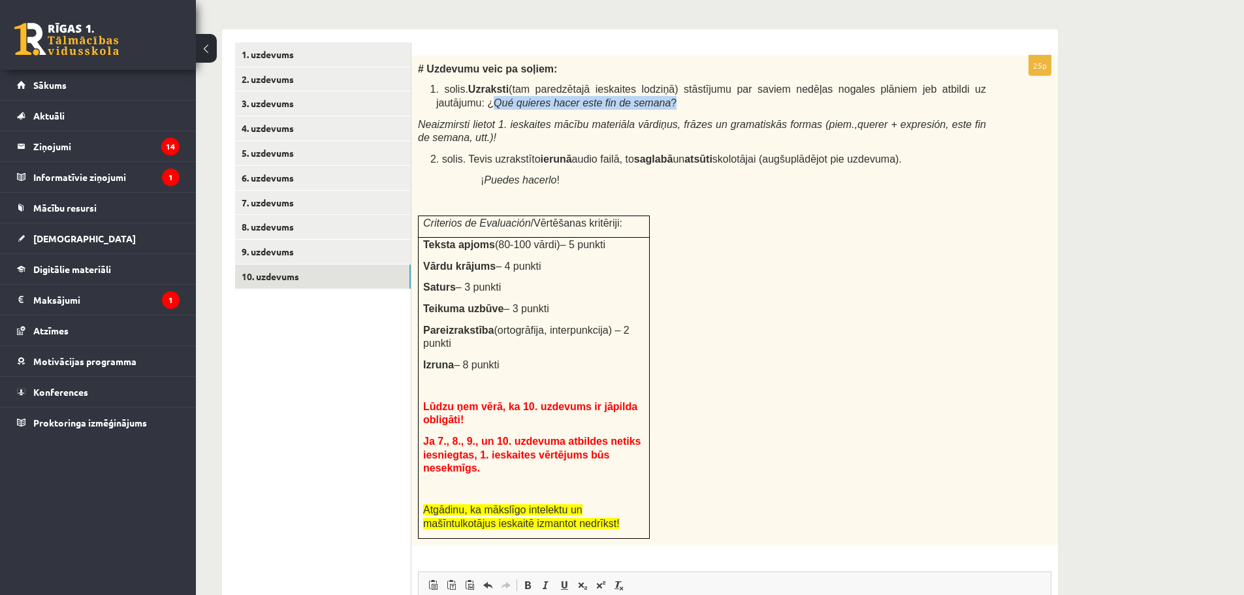
drag, startPoint x: 969, startPoint y: 88, endPoint x: 946, endPoint y: 103, distance: 27.9
click at [946, 103] on p "1. solis. Uzraksti (tam paredzētajā ieskaites lodziņā) stāstījumu par saviem ne…" at bounding box center [711, 95] width 550 height 27
copy span "Qué quieres hacer este fin de semana ?"
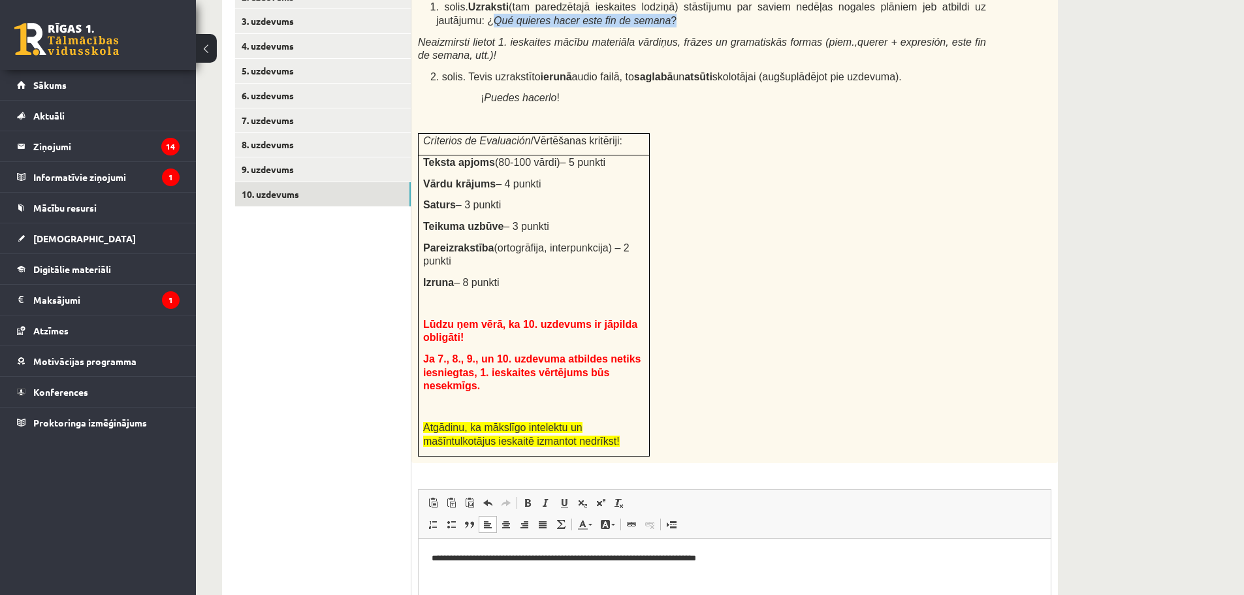
scroll to position [634, 0]
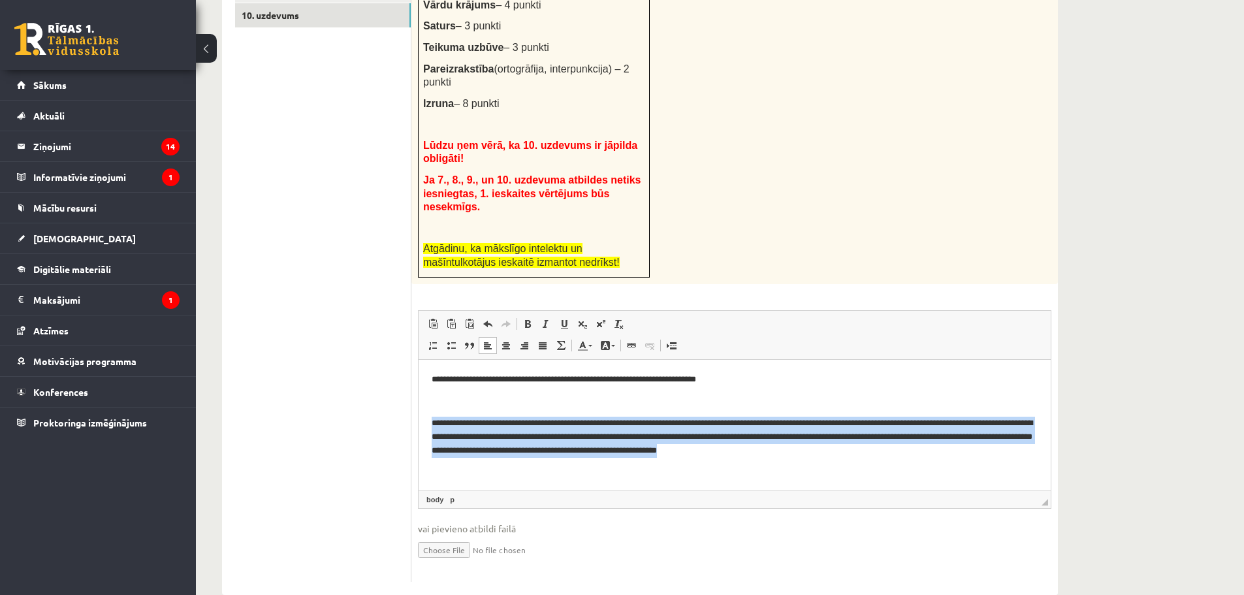
click at [946, 457] on html "**********" at bounding box center [735, 414] width 632 height 111
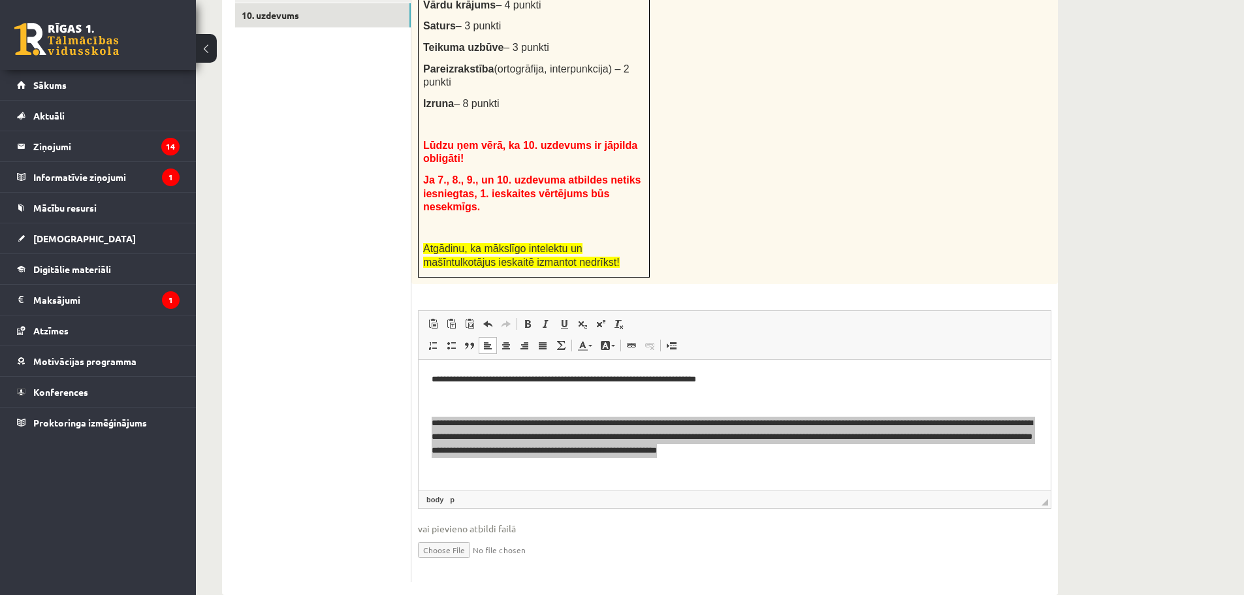
click at [1089, 434] on div "Spāņu valoda 11.b3 klase 1. ieskaite , Nikola Pocjus (11.b3 JK) Lūdzu ņem vērā,…" at bounding box center [720, 19] width 1048 height 1205
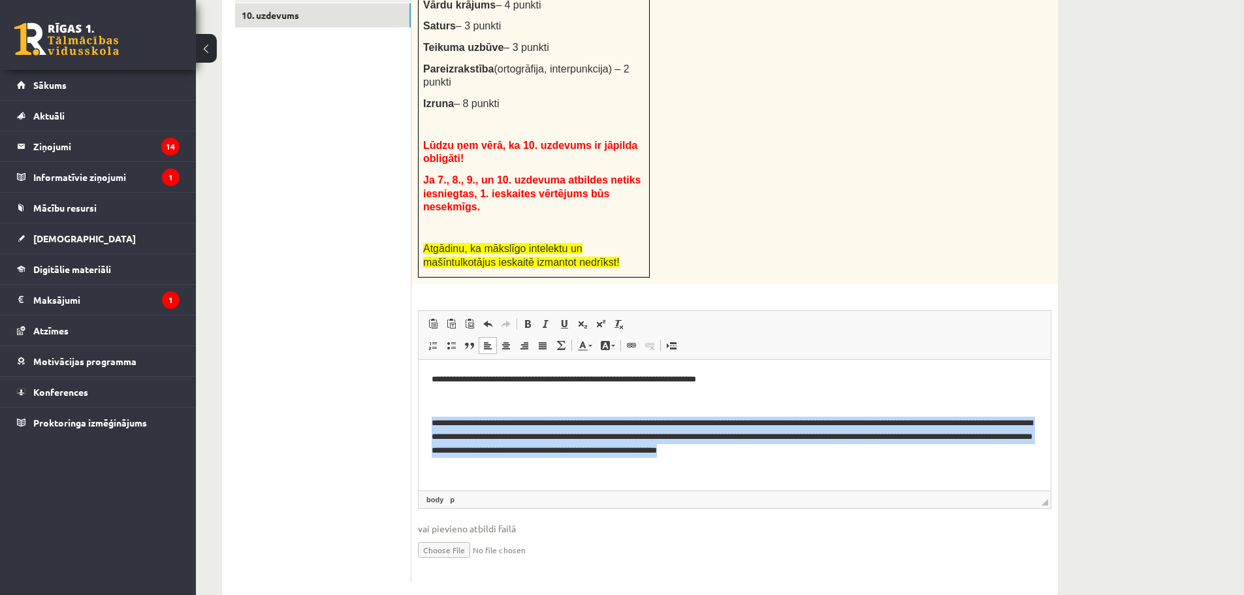
click at [812, 453] on p "**********" at bounding box center [735, 436] width 606 height 41
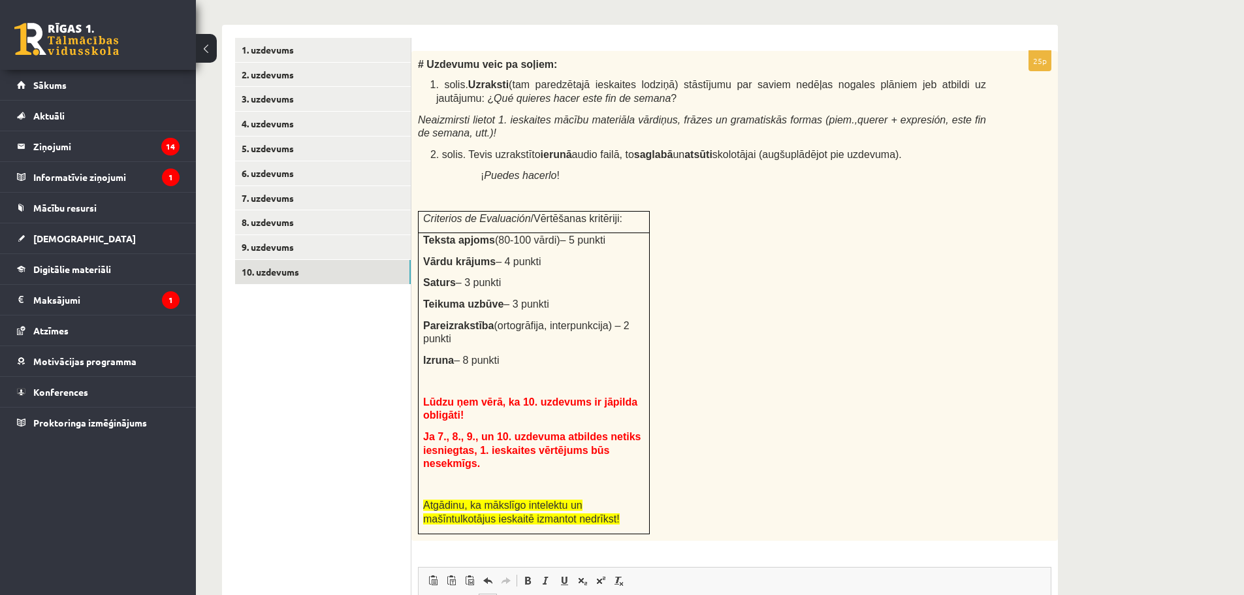
scroll to position [372, 0]
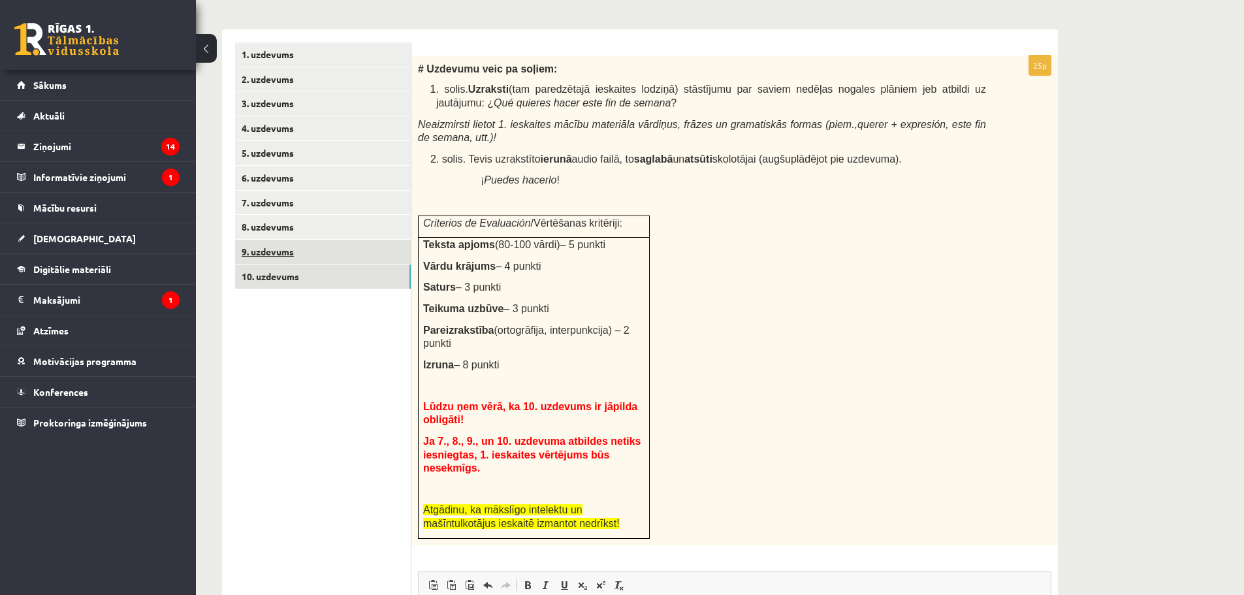
click at [268, 255] on link "9. uzdevums" at bounding box center [323, 252] width 176 height 24
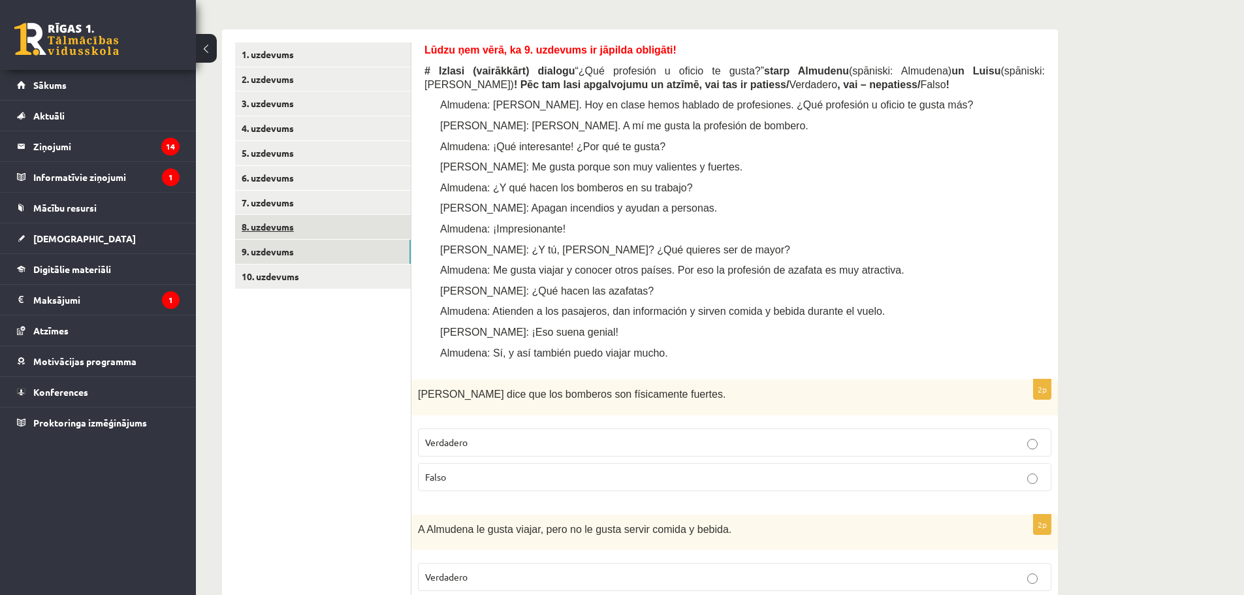
click at [268, 225] on link "8. uzdevums" at bounding box center [323, 227] width 176 height 24
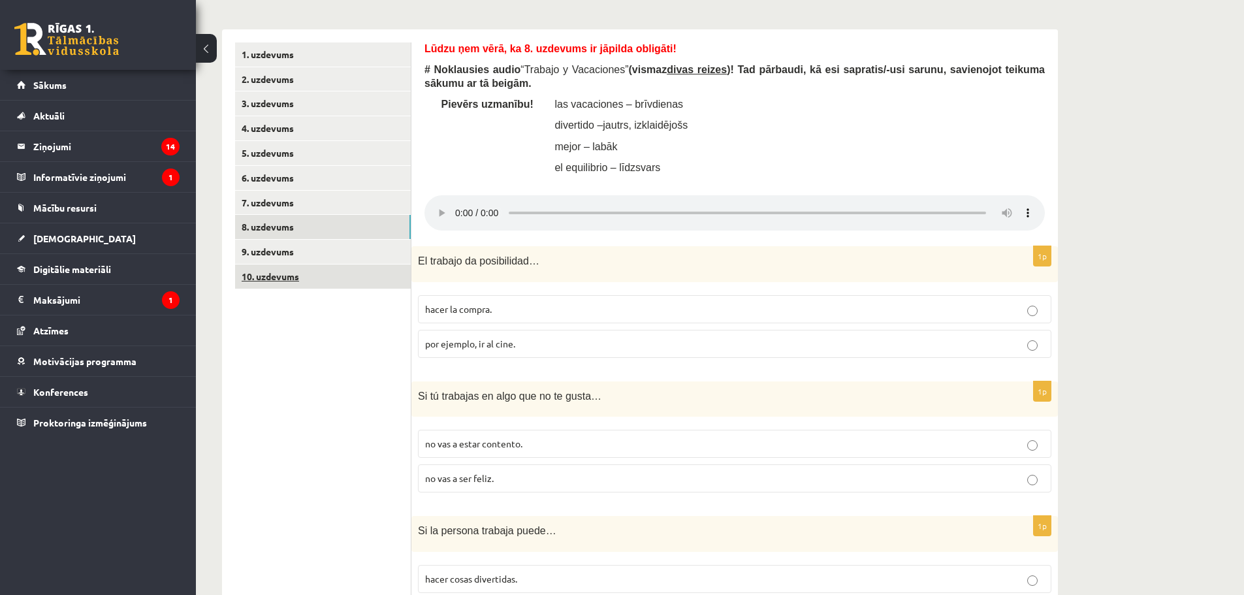
click at [273, 268] on link "10. uzdevums" at bounding box center [323, 277] width 176 height 24
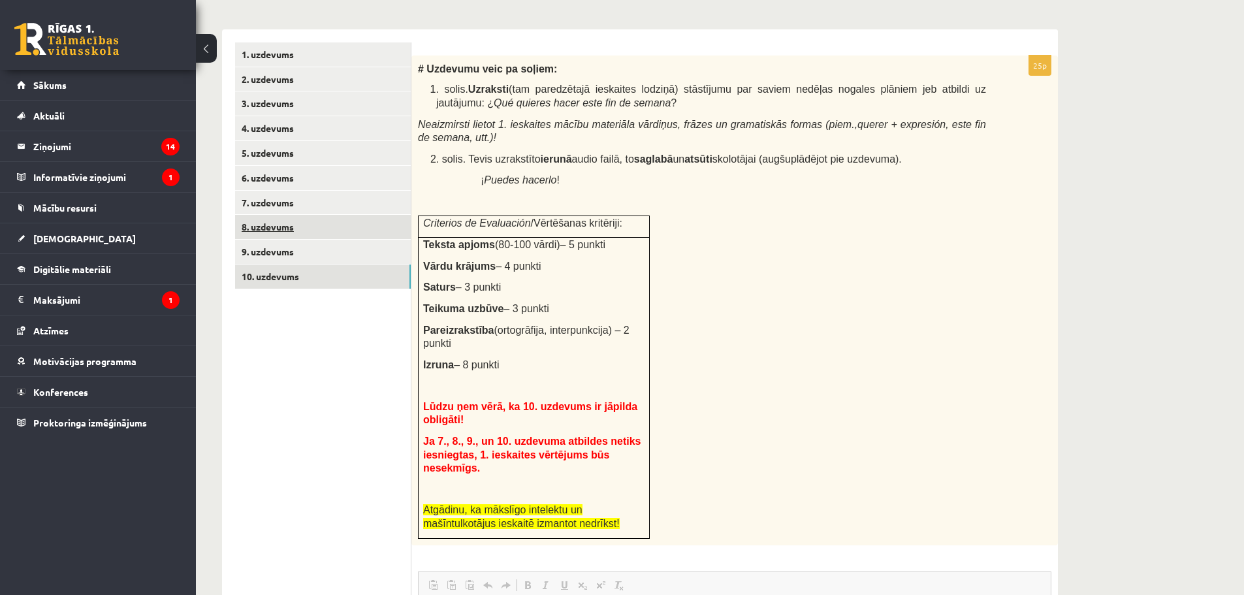
scroll to position [0, 0]
click at [272, 178] on link "6. uzdevums" at bounding box center [323, 178] width 176 height 24
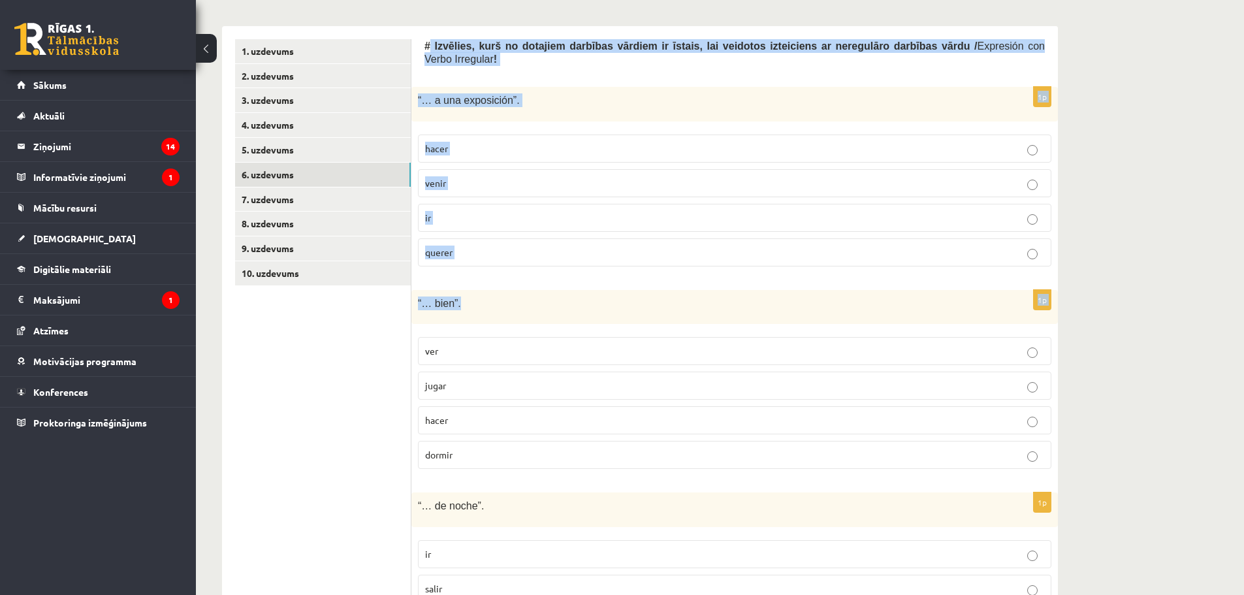
scroll to position [693, 0]
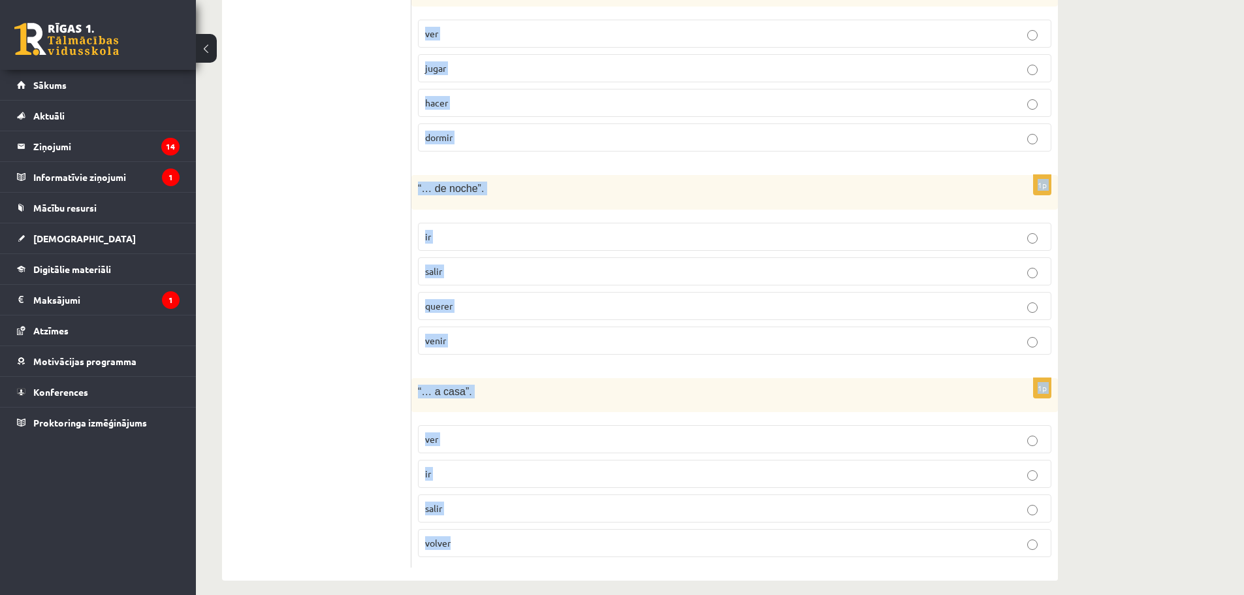
drag, startPoint x: 429, startPoint y: 49, endPoint x: 567, endPoint y: 520, distance: 490.8
click at [567, 520] on form "# Izvēlies, kurš no dotajiem darbības vārdiem ir īstais, lai veidotos izteicien…" at bounding box center [735, 145] width 621 height 847
copy form "Izvēlies, kurš no dotajiem darbības vārdiem ir īstais, lai veidotos izteiciens …"
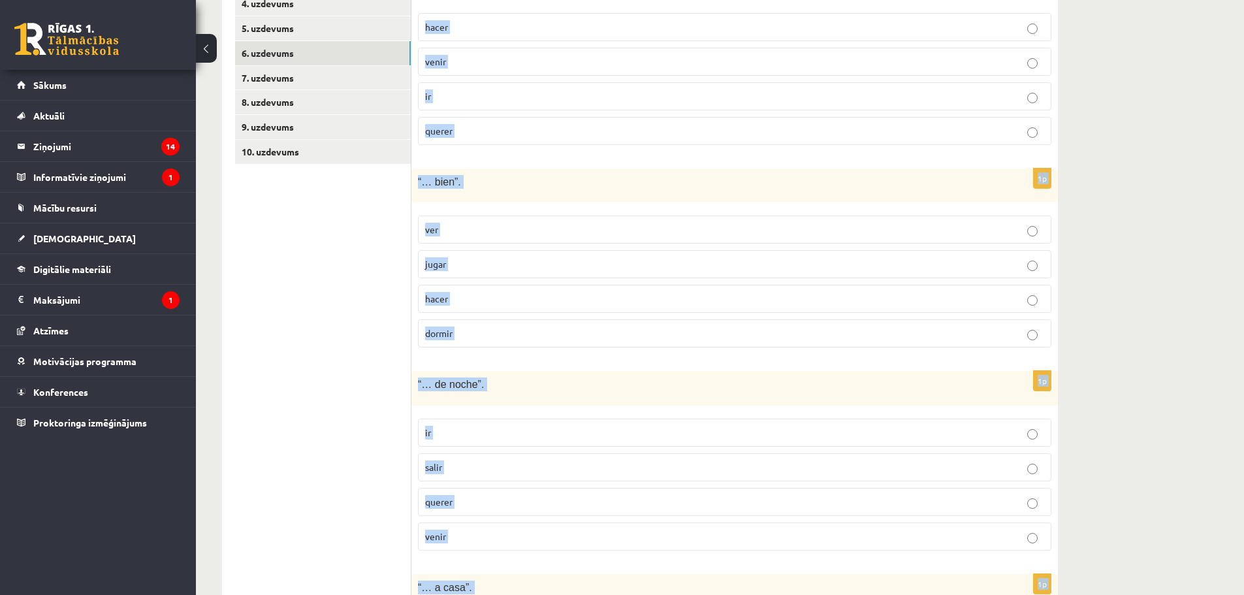
click at [1131, 219] on div "Spāņu valoda 11.b3 klase 1. ieskaite , Nikola Pocjus (11.b3 JK) Lūdzu ņem vērā,…" at bounding box center [720, 178] width 1048 height 1250
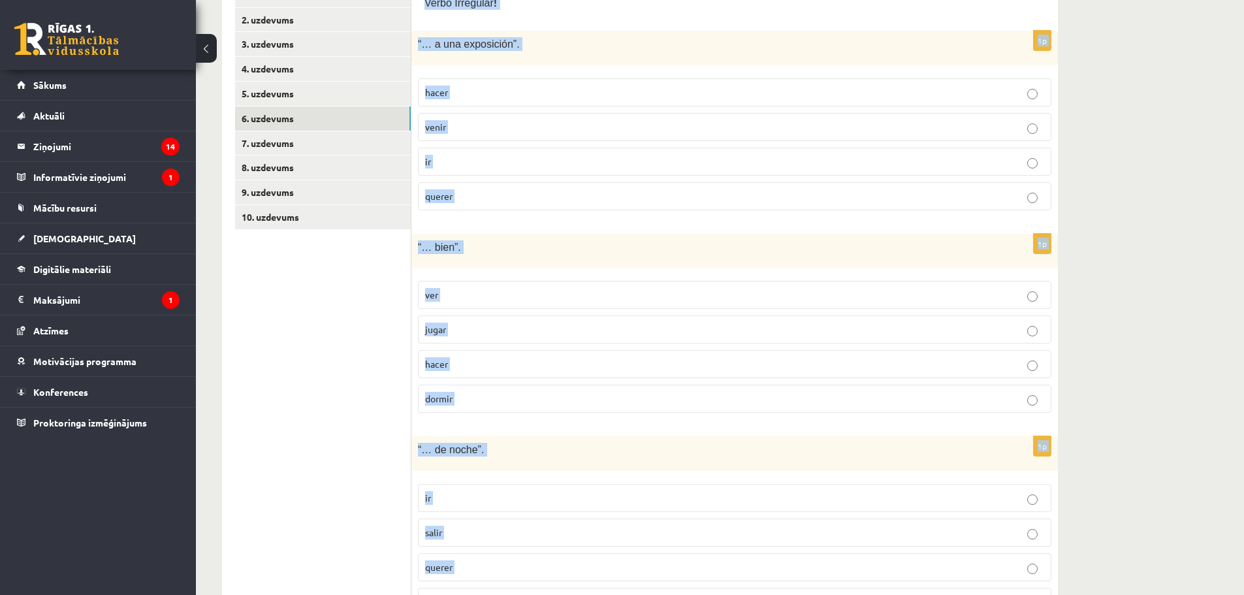
click at [1094, 198] on div "Spāņu valoda 11.b3 klase 1. ieskaite , Nikola Pocjus (11.b3 JK) Lūdzu ņem vērā,…" at bounding box center [720, 243] width 1048 height 1250
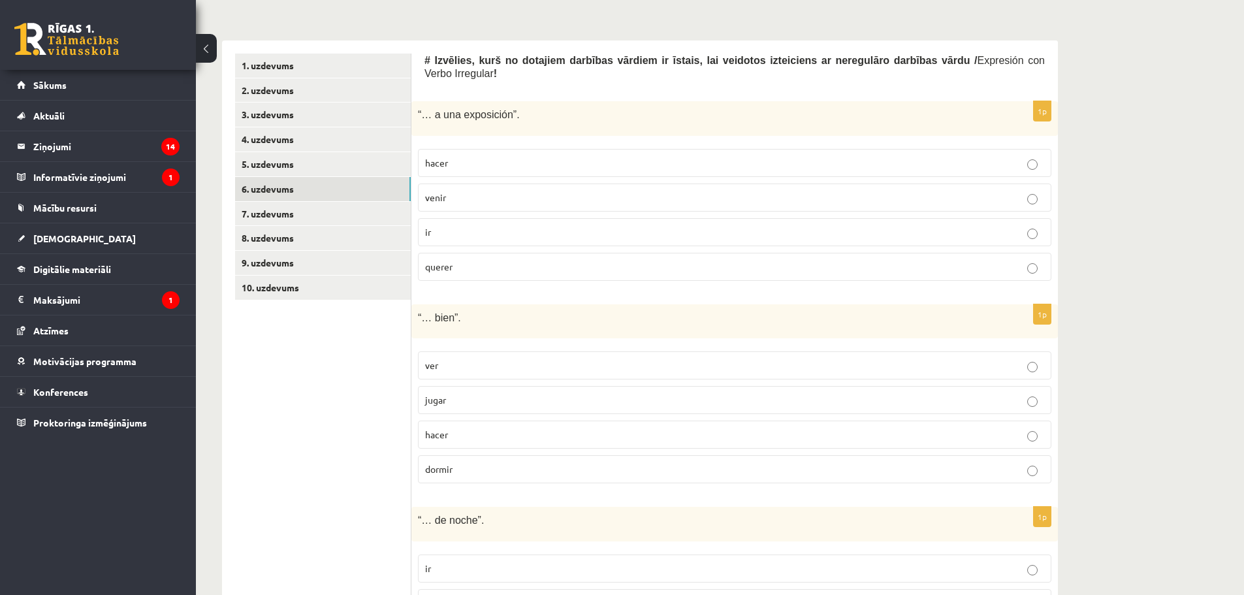
scroll to position [236, 0]
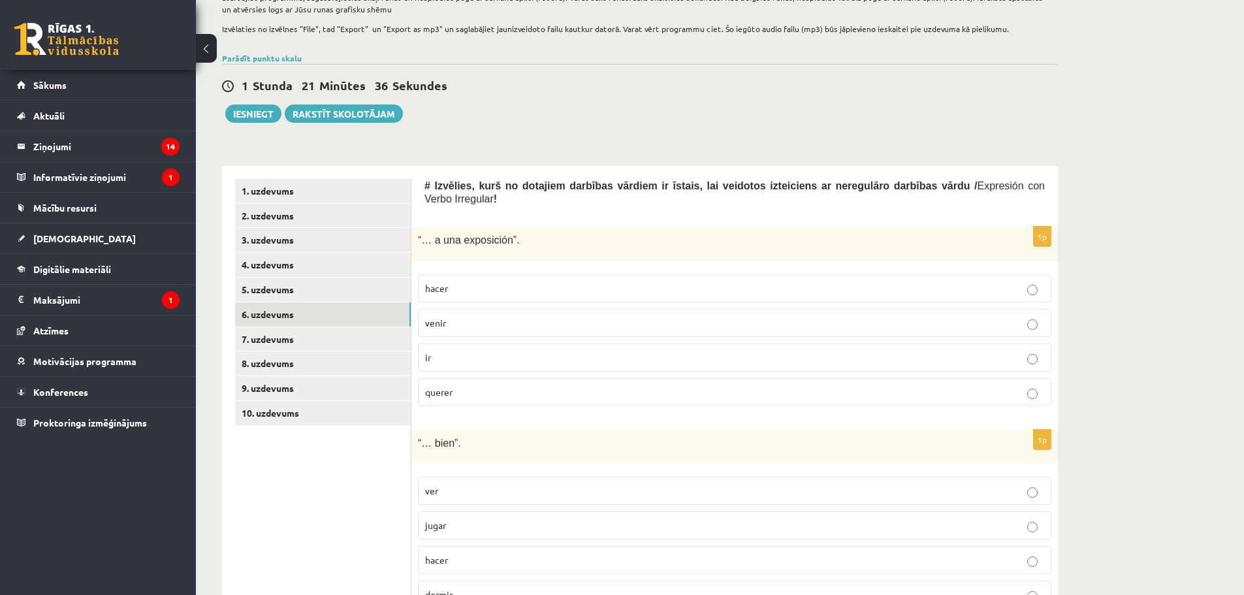
click at [456, 351] on p "ir" at bounding box center [734, 358] width 619 height 14
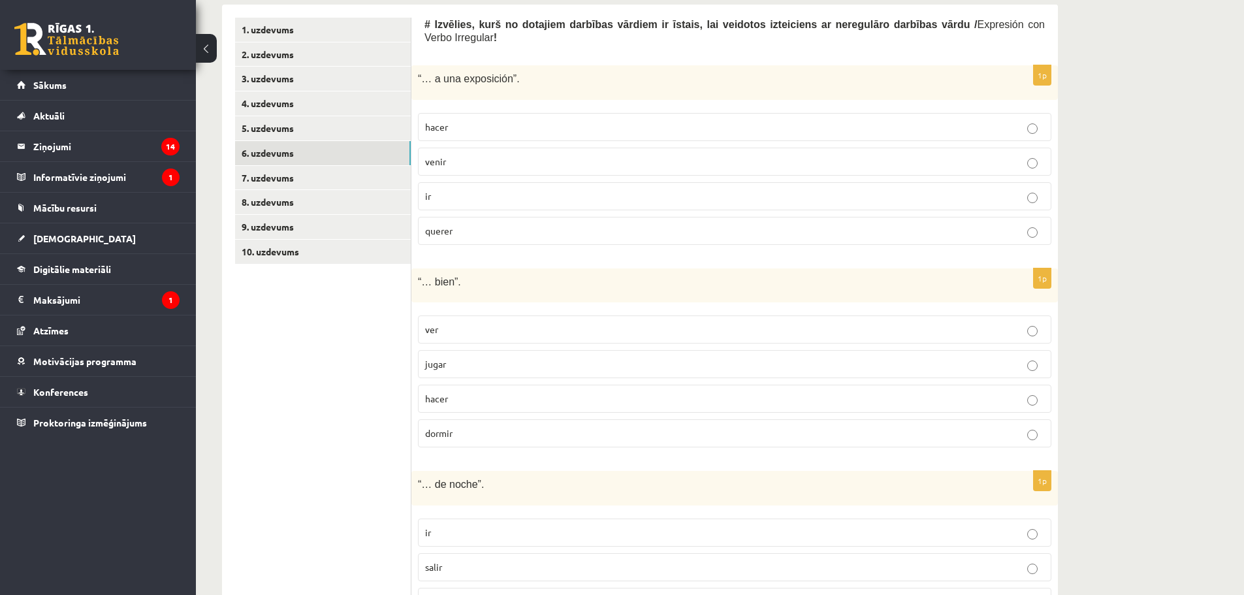
scroll to position [432, 0]
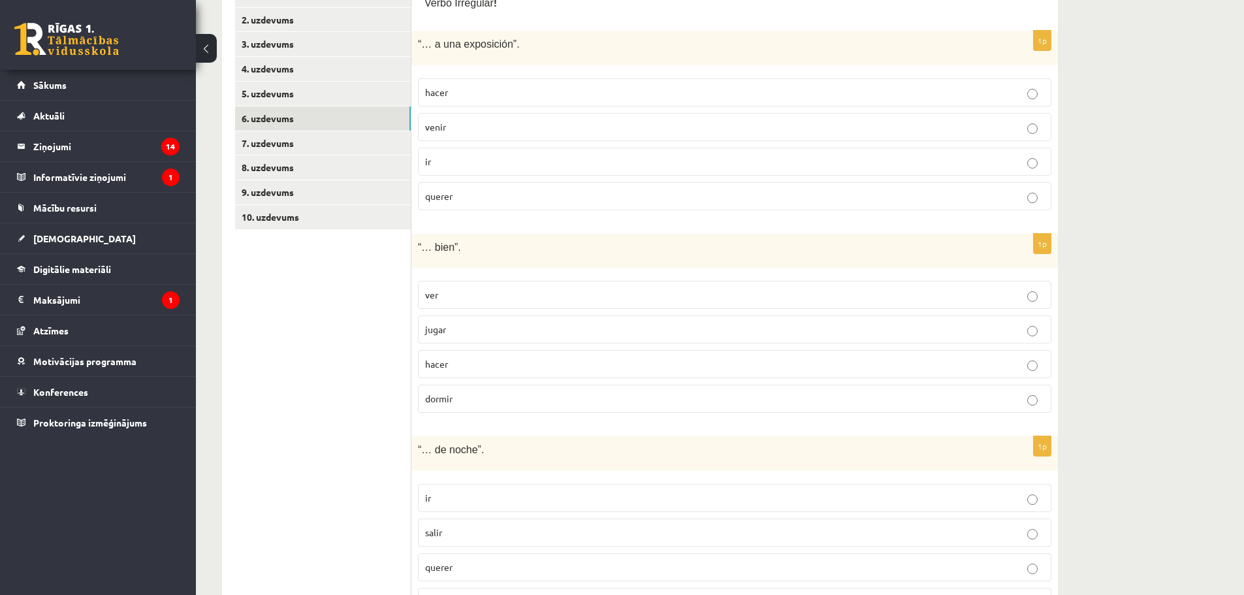
click at [455, 372] on fieldset "ver jugar hacer dormir" at bounding box center [735, 345] width 634 height 142
click at [466, 392] on p "dormir" at bounding box center [734, 399] width 619 height 14
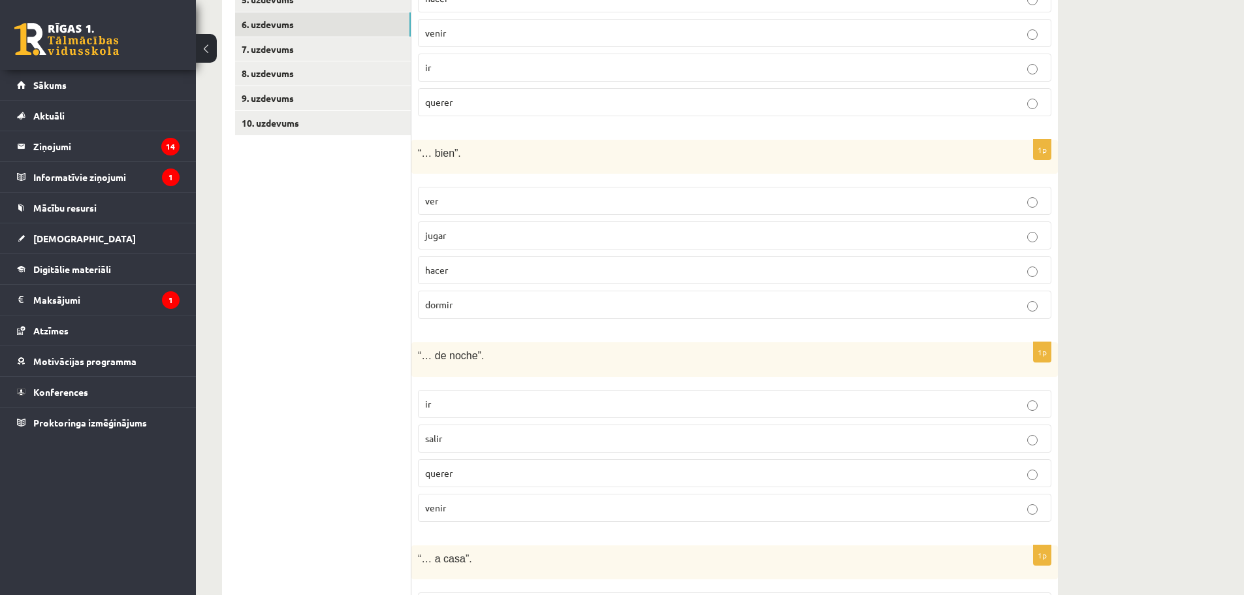
scroll to position [693, 0]
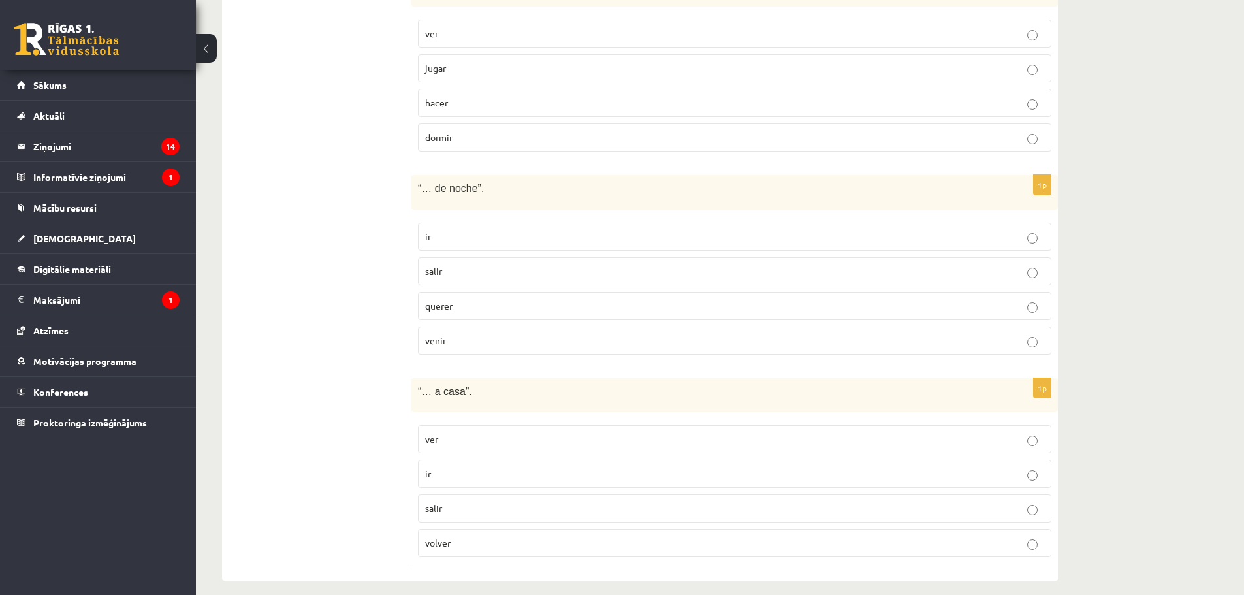
click at [457, 265] on p "salir" at bounding box center [734, 272] width 619 height 14
click at [449, 536] on p "volver" at bounding box center [734, 543] width 619 height 14
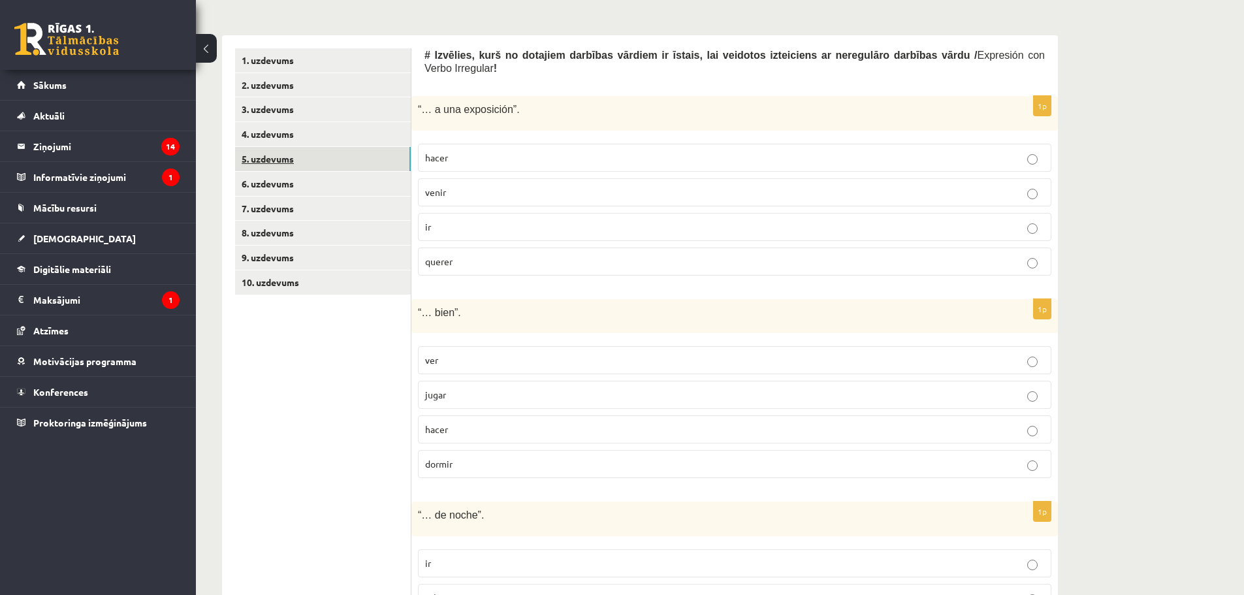
click at [279, 162] on link "5. uzdevums" at bounding box center [323, 159] width 176 height 24
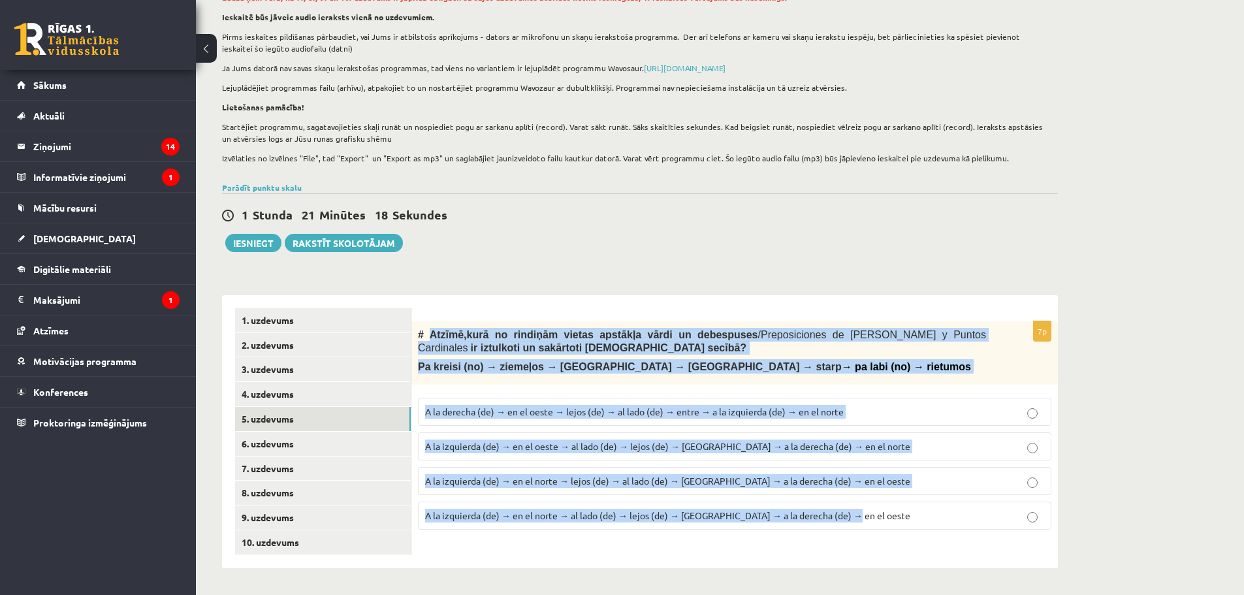
drag, startPoint x: 429, startPoint y: 335, endPoint x: 855, endPoint y: 513, distance: 462.4
click at [855, 513] on div "7p # Atzīmē , kurā no rindiņām vietas apstākļa vārdi un debespuses / Preposicio…" at bounding box center [735, 430] width 647 height 219
copy div "Atzīmē , kurā no rindiņām vietas apstākļa vārdi un debespuses / Preposiciones d…"
click at [468, 510] on p "A la izquierda (de) → en el norte → al lado (de) → lejos (de) → entre → a la de…" at bounding box center [734, 516] width 619 height 14
click at [284, 402] on link "4. uzdevums" at bounding box center [323, 394] width 176 height 24
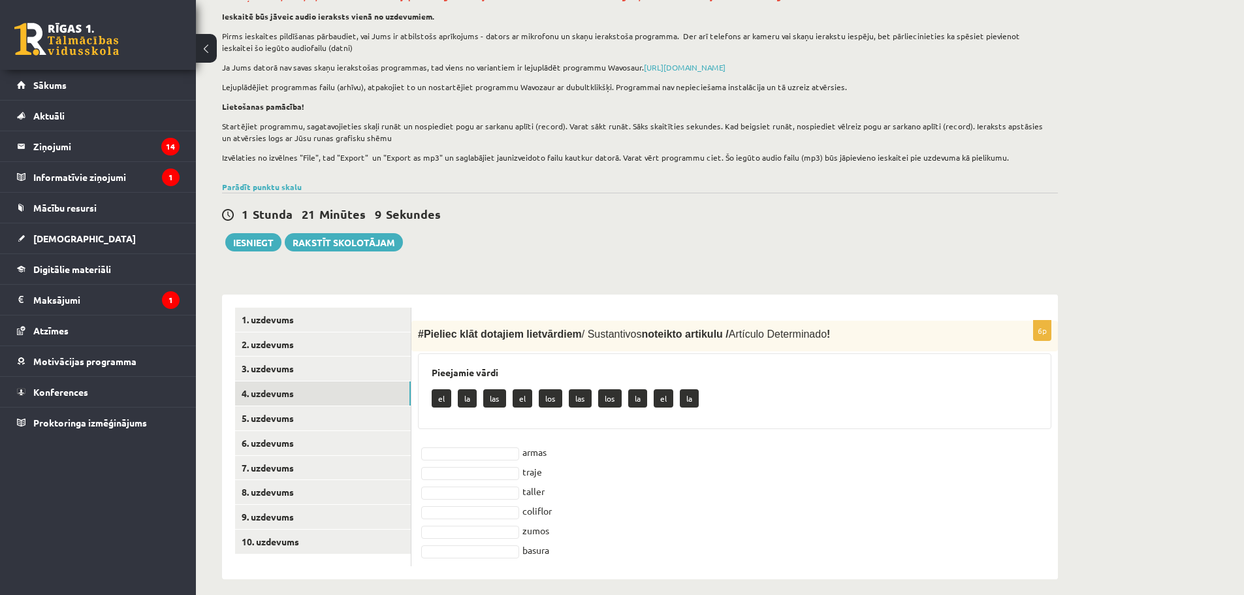
scroll to position [119, 0]
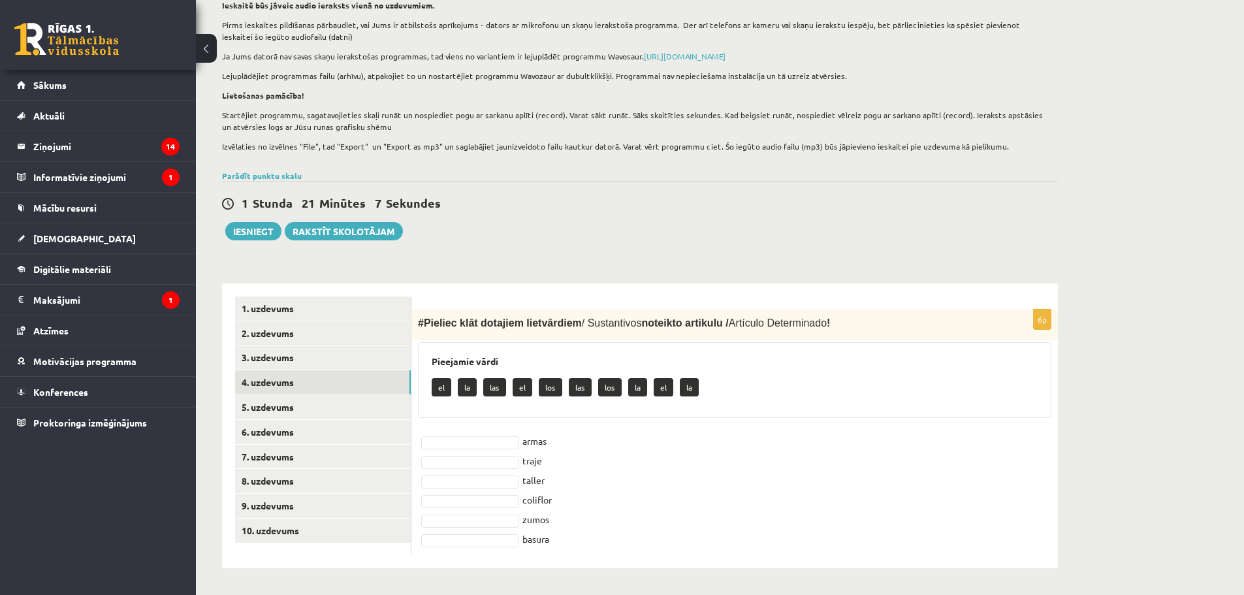
drag, startPoint x: 422, startPoint y: 319, endPoint x: 605, endPoint y: 545, distance: 291.3
click at [605, 545] on div "6p # Pieliec klāt dotajiem lietvārdiem / Sustantivos noteikto artikulu / Artícu…" at bounding box center [735, 433] width 647 height 246
copy div "Pieliec klāt dotajiem lietvārdiem / Sustantivos noteikto artikulu / Artículo De…"
click at [1164, 390] on div "Spāņu valoda 11.b3 klase 1. ieskaite , Nikola Pocjus (11.b3 JK) Lūdzu ņem vērā,…" at bounding box center [720, 263] width 1048 height 662
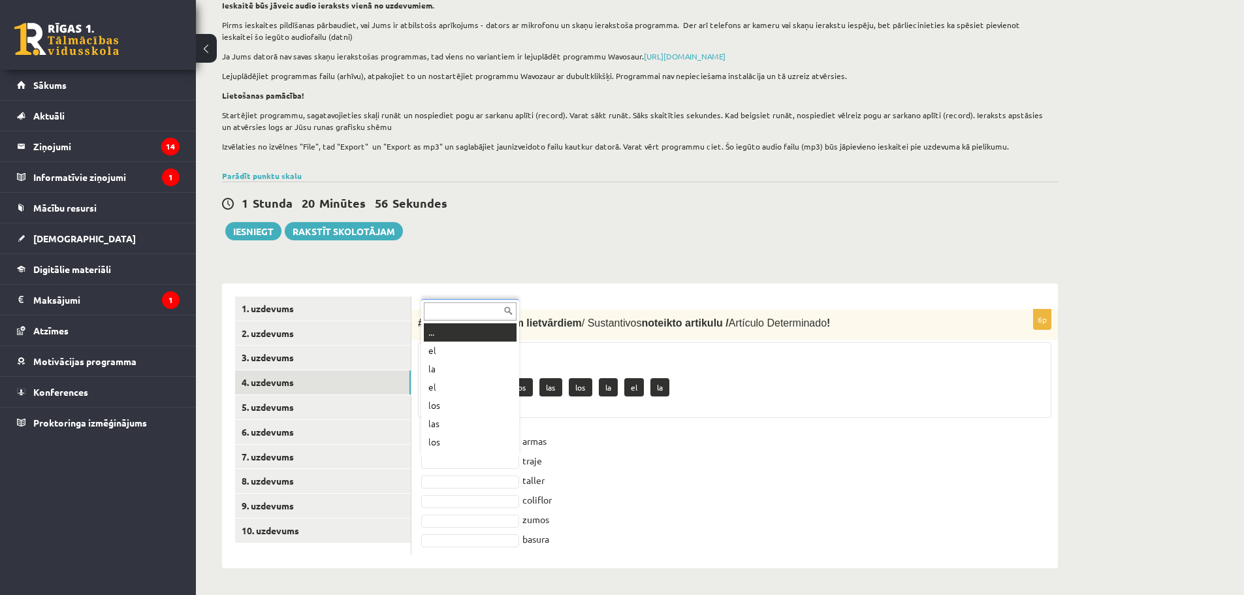
scroll to position [16, 0]
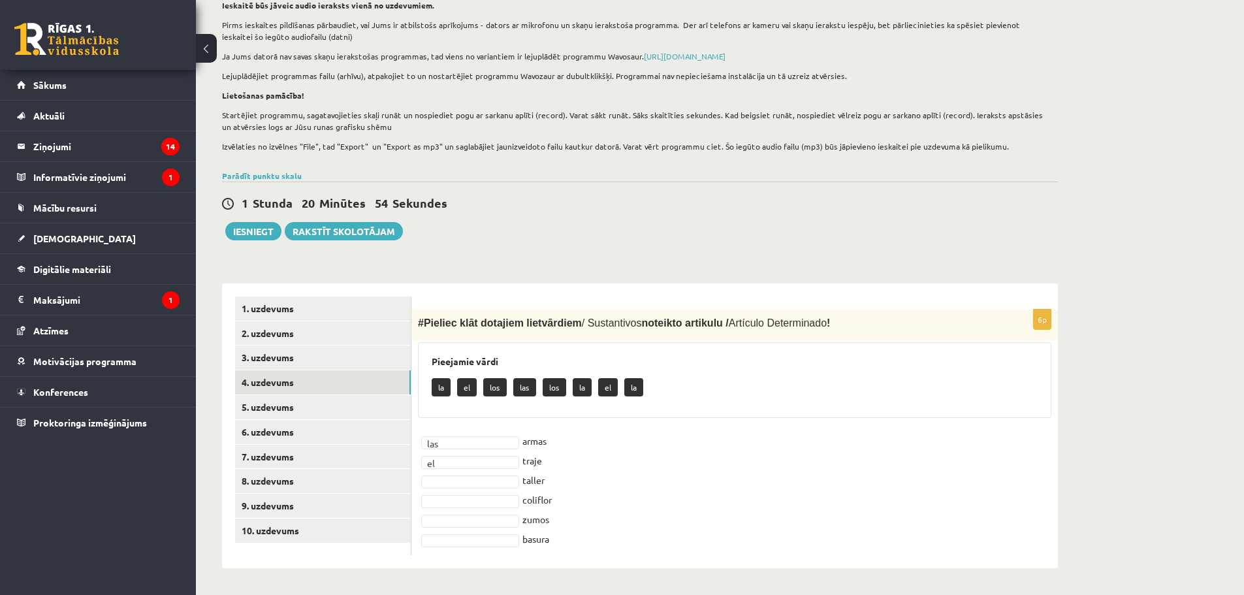
click at [455, 489] on fieldset "las *** armas el ** traje taller coliflor zumos basura" at bounding box center [735, 490] width 634 height 118
click at [307, 365] on link "3. uzdevums" at bounding box center [323, 358] width 176 height 24
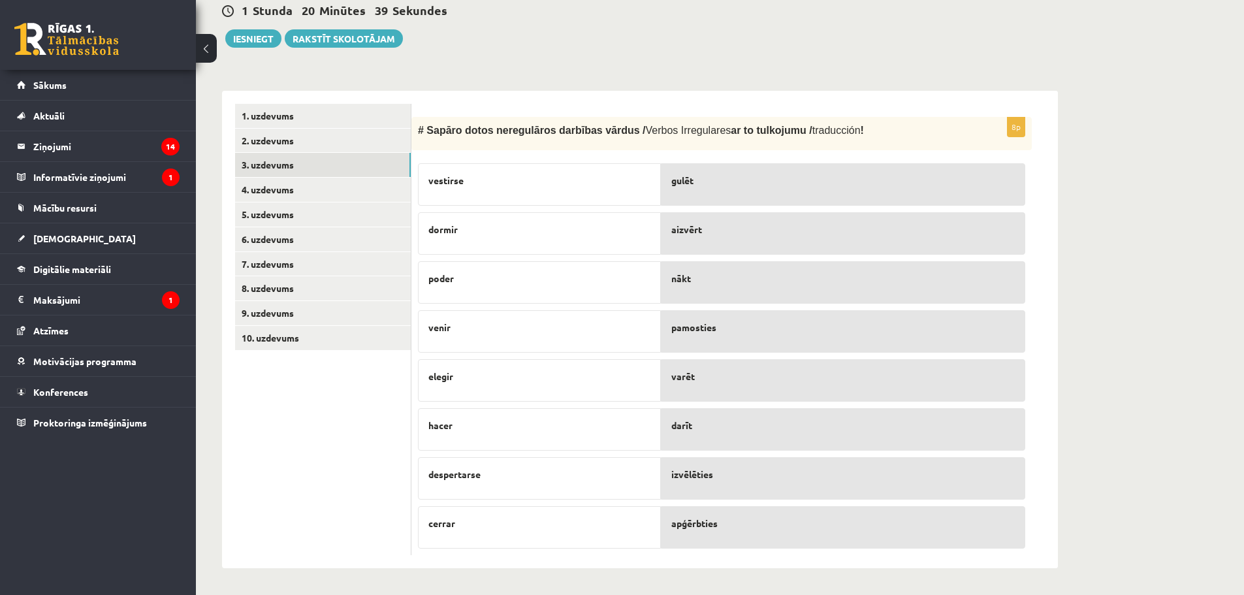
scroll to position [312, 0]
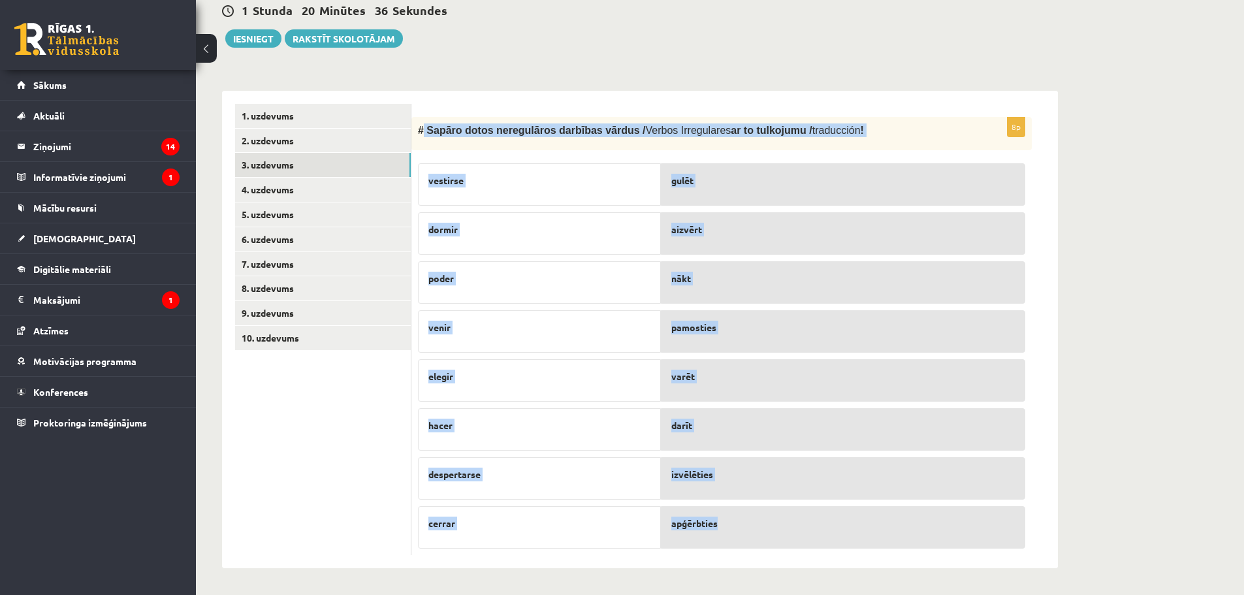
drag, startPoint x: 423, startPoint y: 125, endPoint x: 764, endPoint y: 516, distance: 518.5
click at [764, 516] on div "8p # Sapāro dotos neregulāros darbības vārdus / Verbos Irregulares ar to tulkoj…" at bounding box center [722, 336] width 621 height 439
copy div "Sapāro dotos neregulāros darbības vārdus / Verbos Irregulares ar to tulkojumu /…"
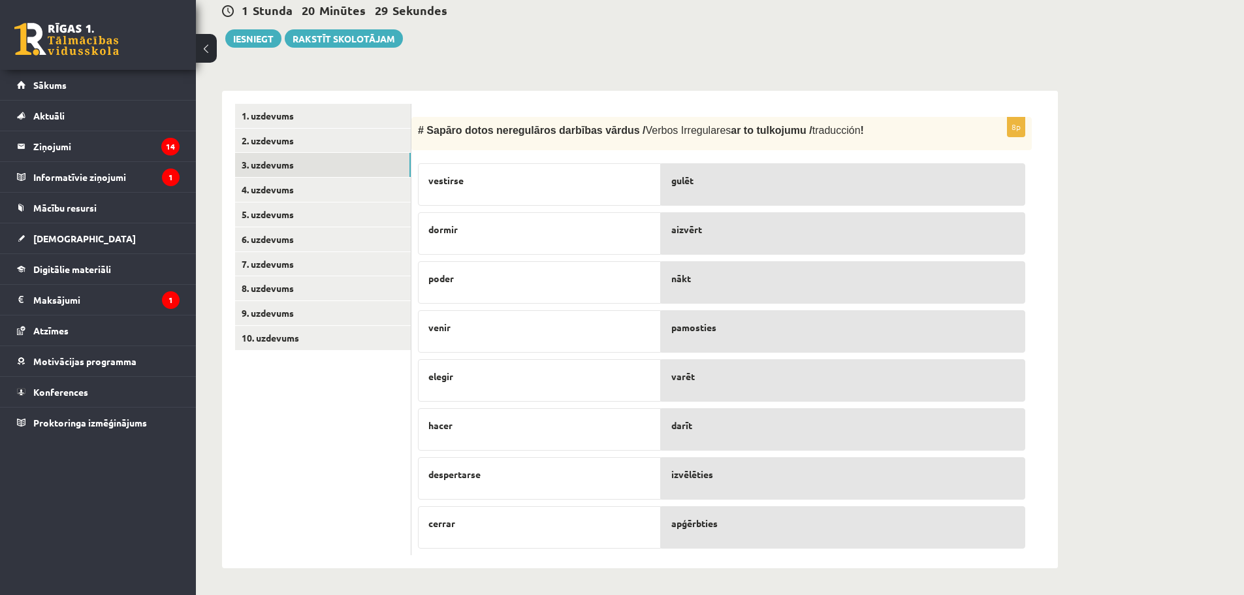
click at [1021, 220] on div "aizvērt" at bounding box center [843, 233] width 365 height 42
click at [286, 144] on link "2. uzdevums" at bounding box center [323, 141] width 176 height 24
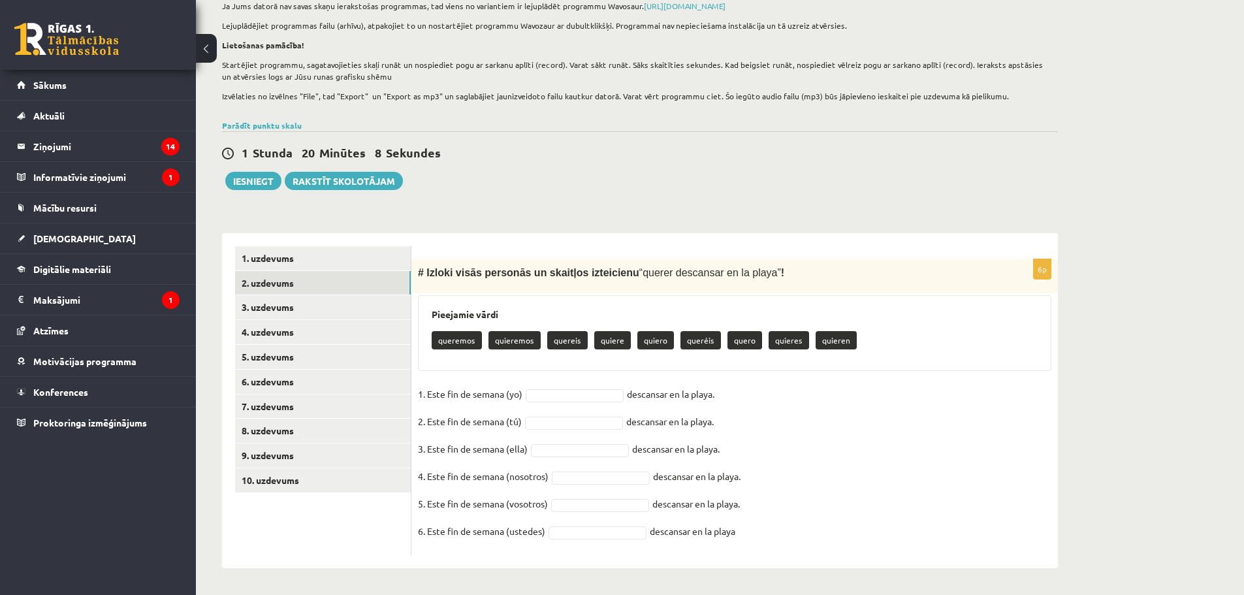
scroll to position [169, 0]
drag, startPoint x: 423, startPoint y: 270, endPoint x: 745, endPoint y: 532, distance: 414.7
click at [745, 532] on div "6p # Izloki visās personās un skaitļos izteicienu “ querer descansar en la play…" at bounding box center [735, 407] width 647 height 296
click at [952, 386] on fieldset "1. Este fin de semana (yo) descansar en la playa. 2. Este fin de semana (tú) de…" at bounding box center [735, 466] width 634 height 165
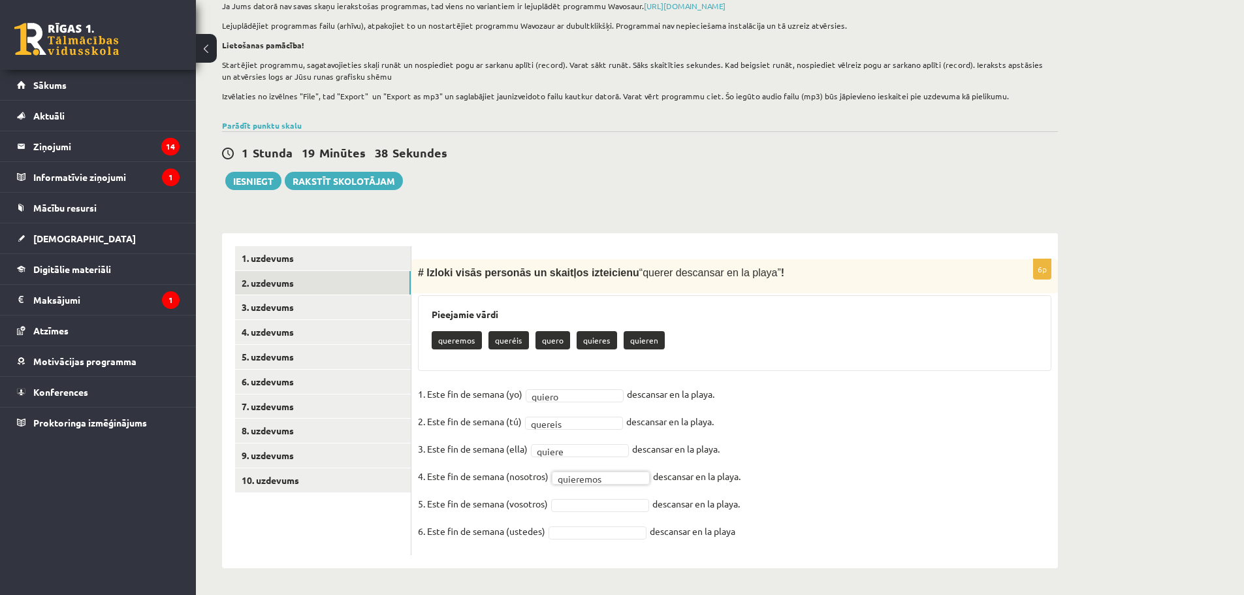
click at [585, 494] on fieldset "1. Este fin de semana (yo) quiero ****** descansar en la playa. 2. Este fin de …" at bounding box center [735, 466] width 634 height 165
click at [303, 255] on link "1. uzdevums" at bounding box center [323, 258] width 176 height 24
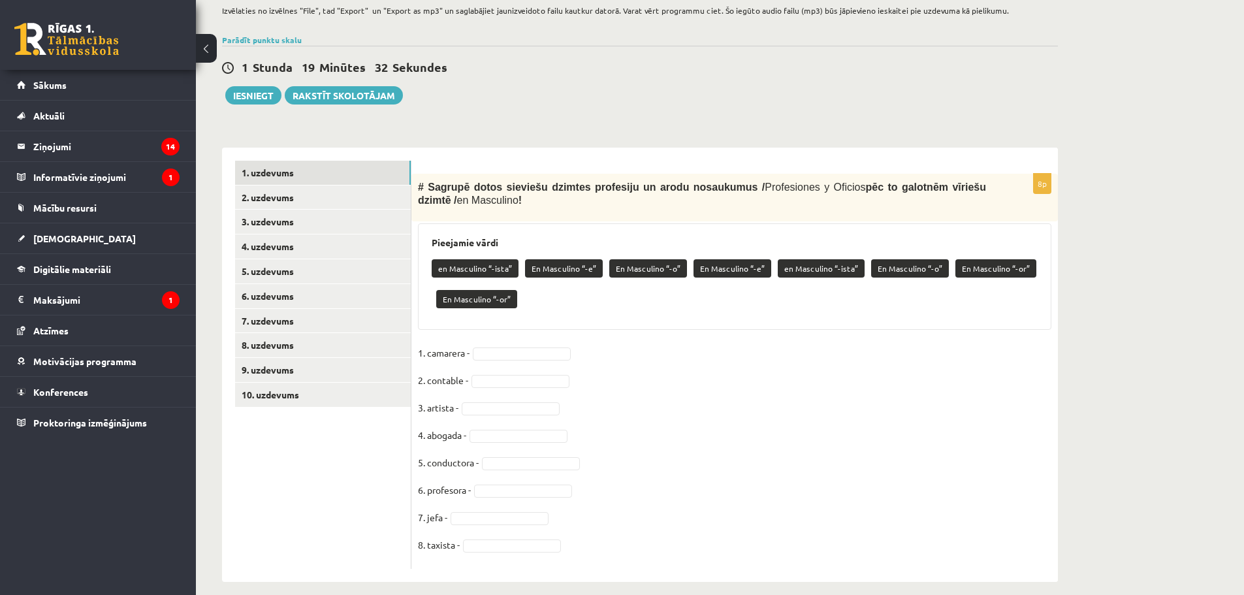
scroll to position [268, 0]
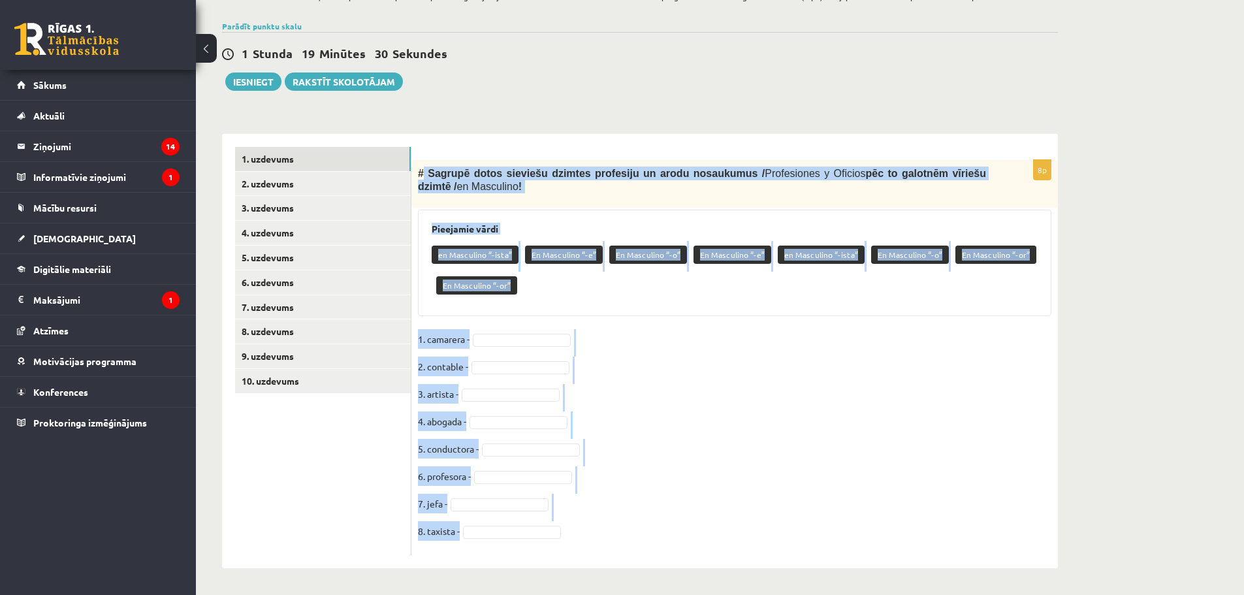
drag, startPoint x: 425, startPoint y: 169, endPoint x: 551, endPoint y: 551, distance: 402.2
click at [551, 551] on div "8p # Sagrupē dotos sieviešu dzimtes profesiju un arodu nosaukumus / Profesiones…" at bounding box center [735, 357] width 647 height 395
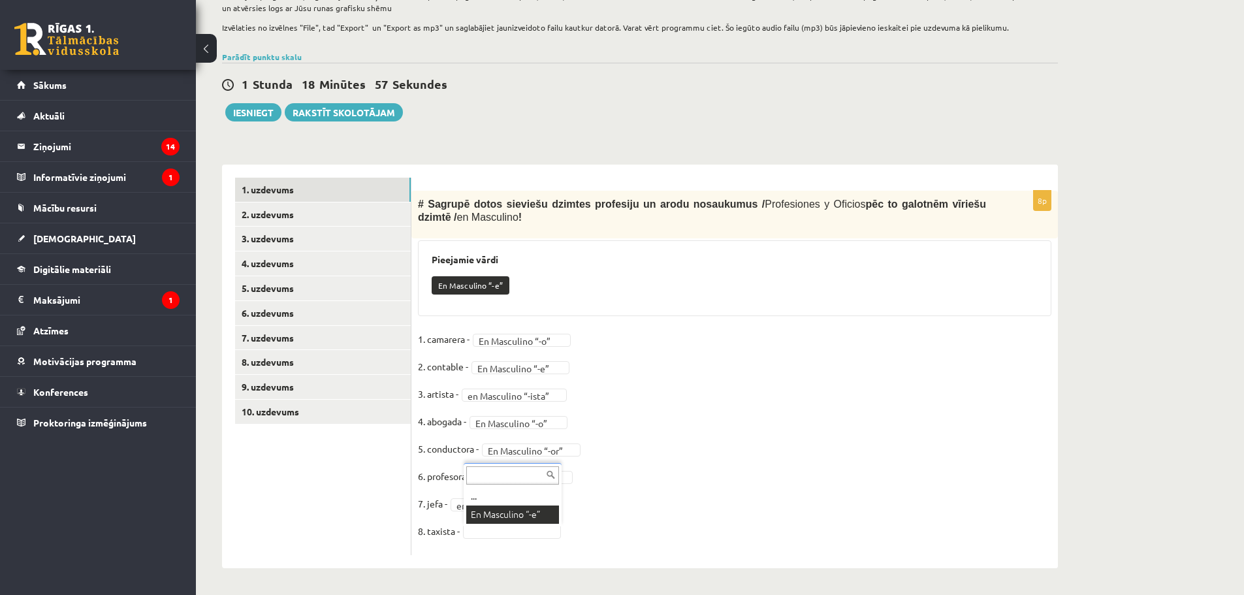
scroll to position [207, 0]
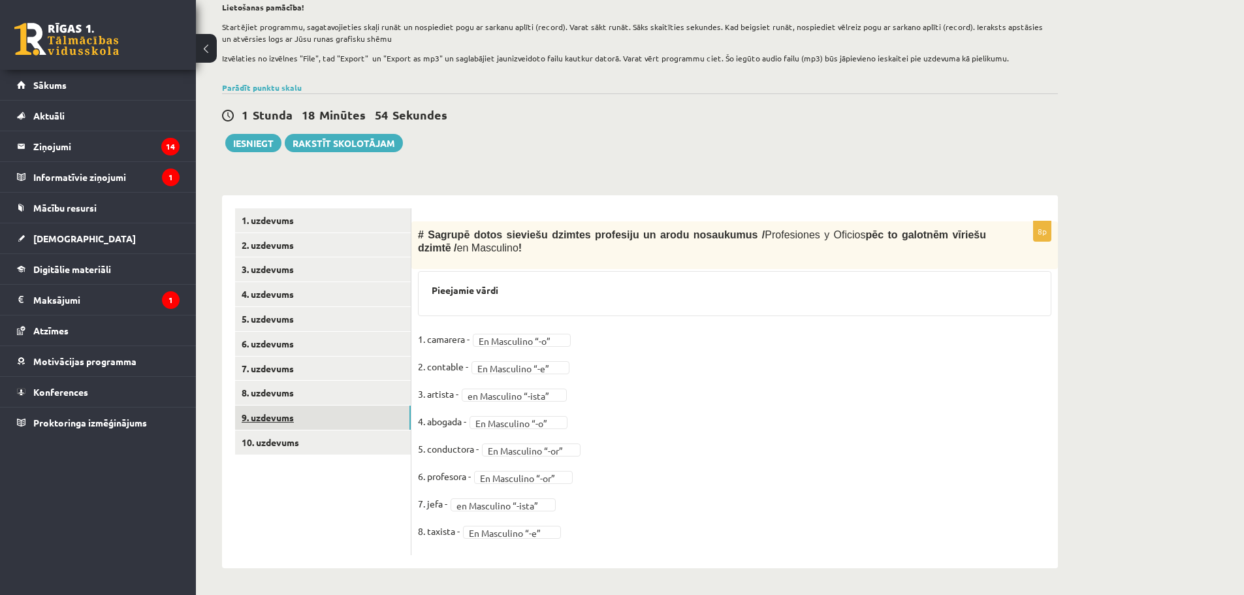
click at [273, 422] on link "9. uzdevums" at bounding box center [323, 418] width 176 height 24
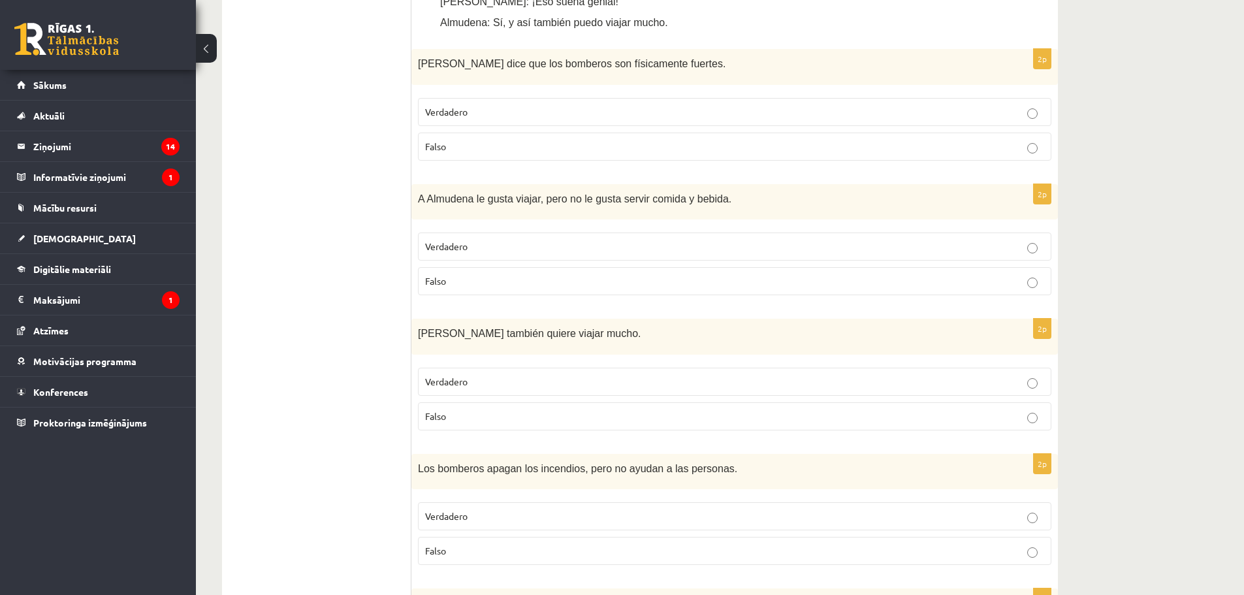
scroll to position [468, 0]
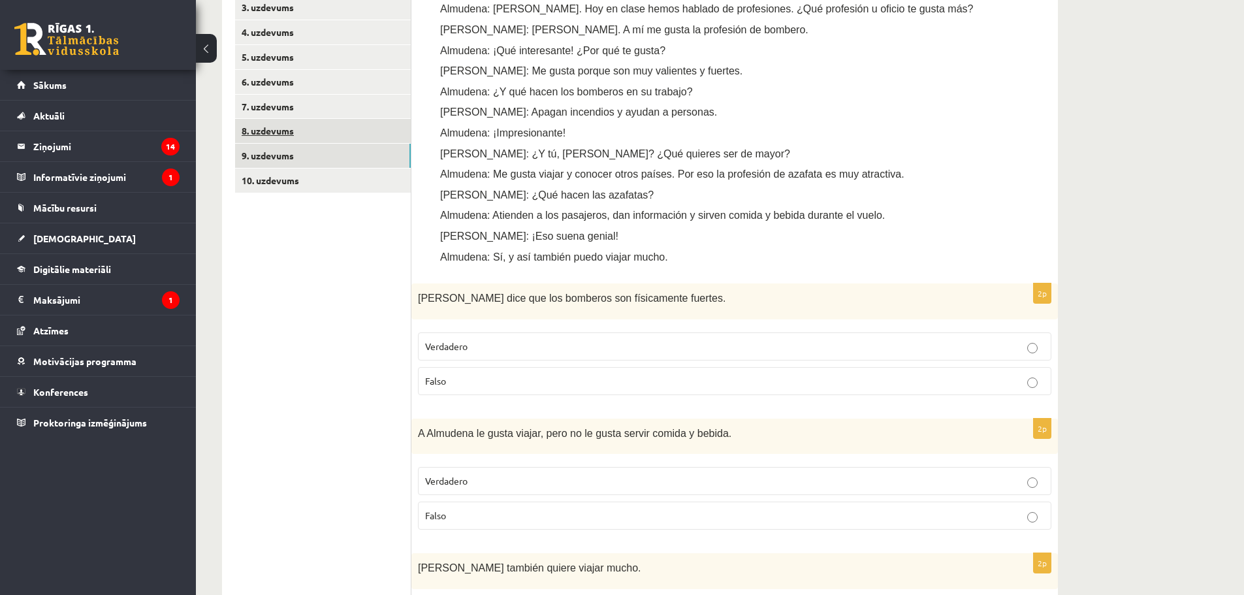
click at [280, 140] on link "8. uzdevums" at bounding box center [323, 131] width 176 height 24
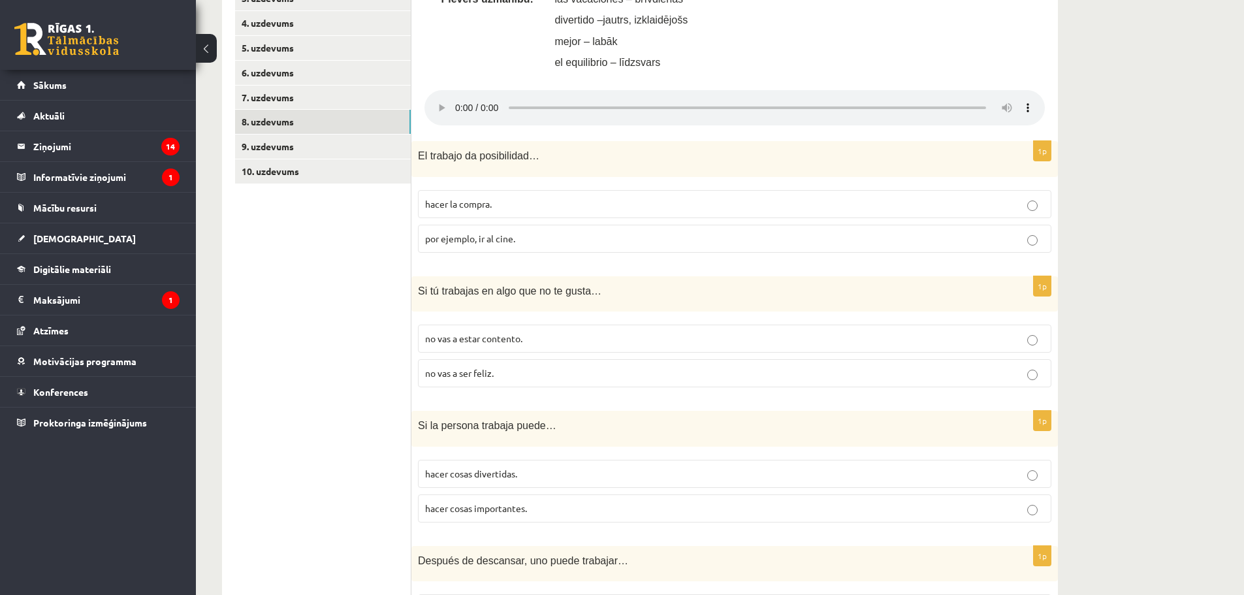
scroll to position [487, 0]
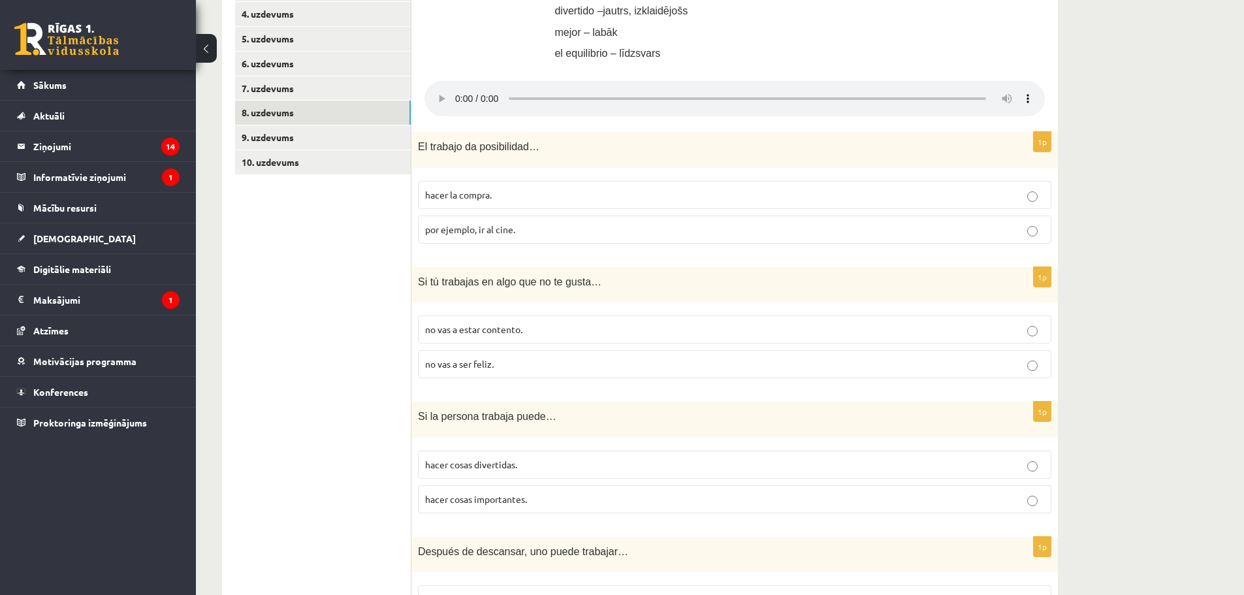
click at [502, 201] on p "hacer la compra." at bounding box center [734, 195] width 619 height 14
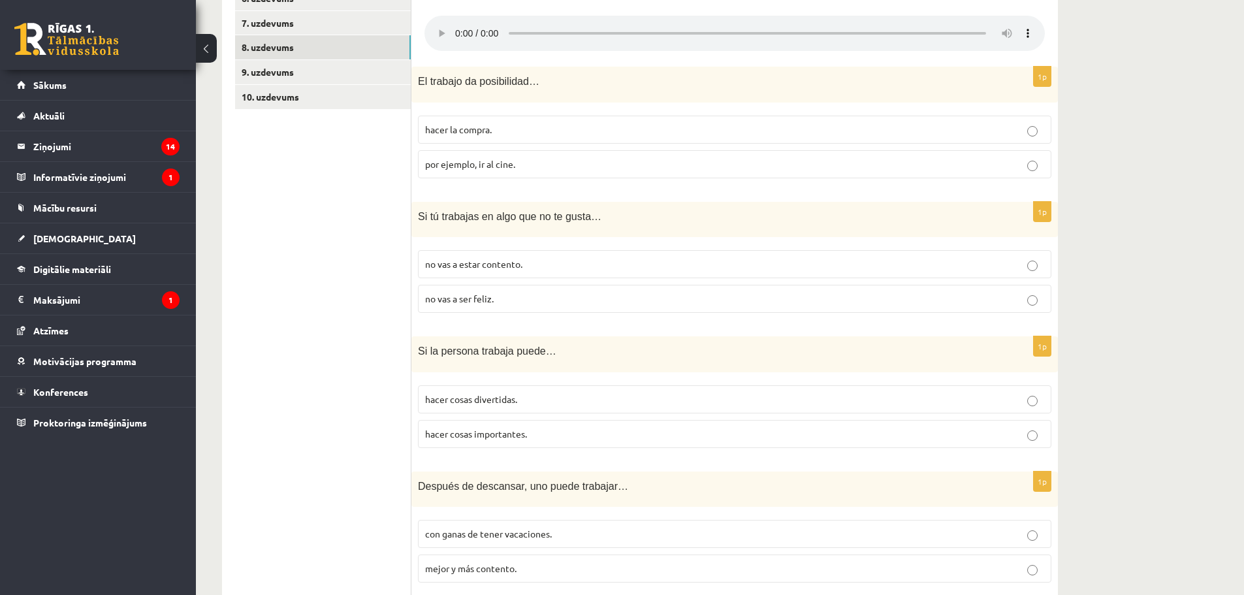
click at [505, 306] on p "no vas a ser feliz." at bounding box center [734, 299] width 619 height 14
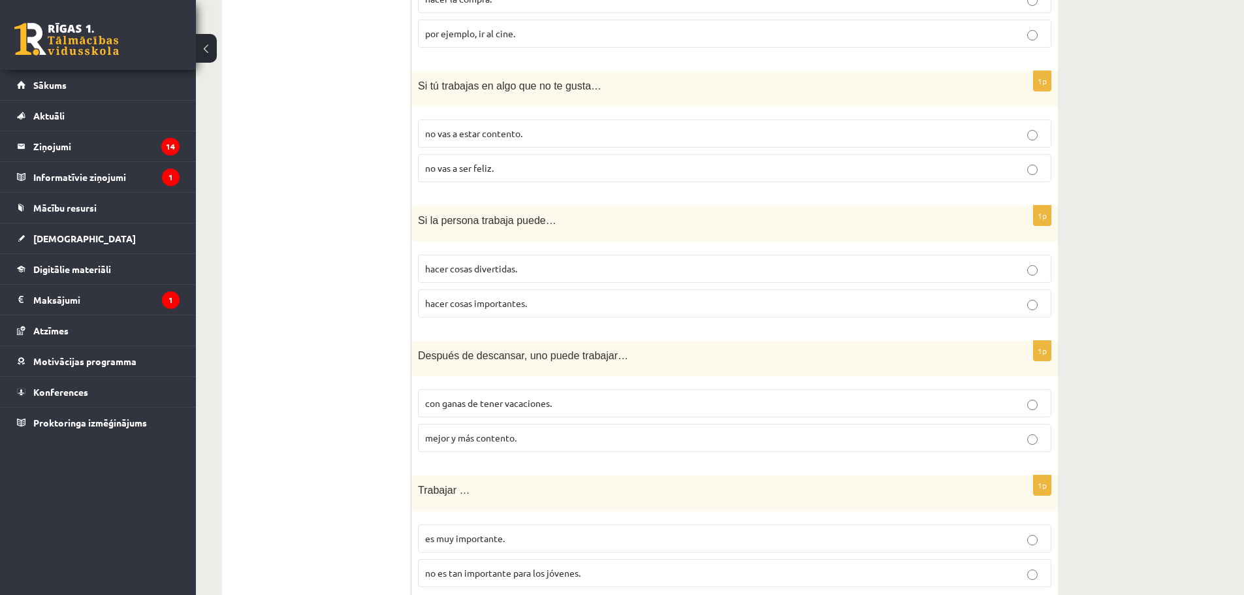
click at [535, 299] on p "hacer cosas importantes." at bounding box center [734, 304] width 619 height 14
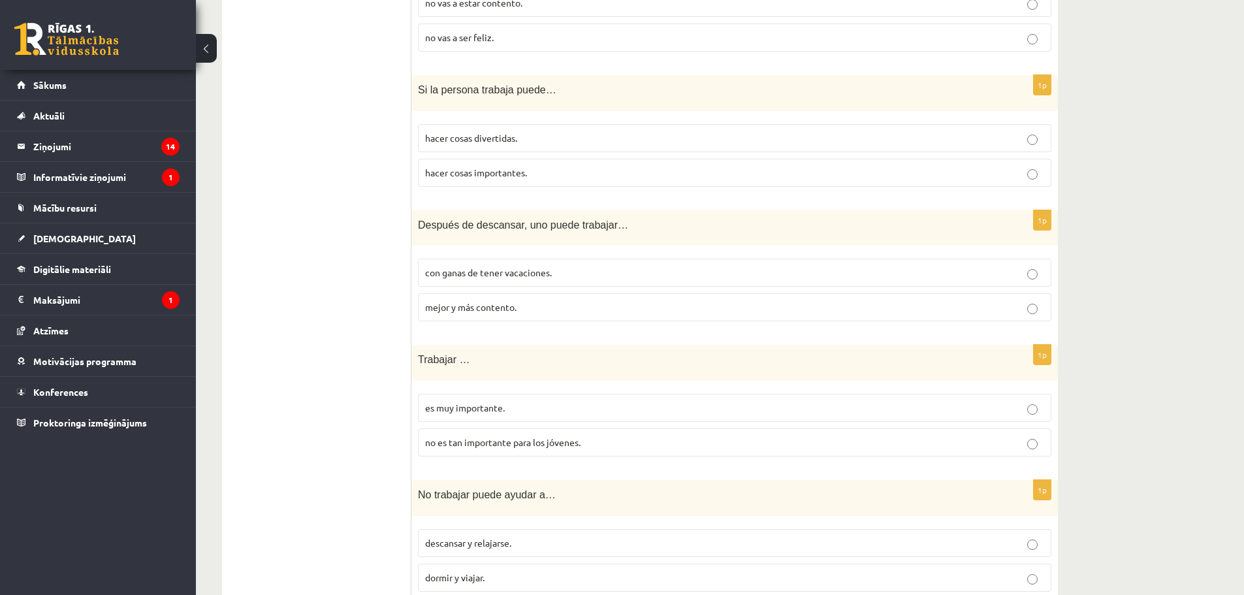
click at [554, 270] on p "con ganas de tener vacaciones." at bounding box center [734, 273] width 619 height 14
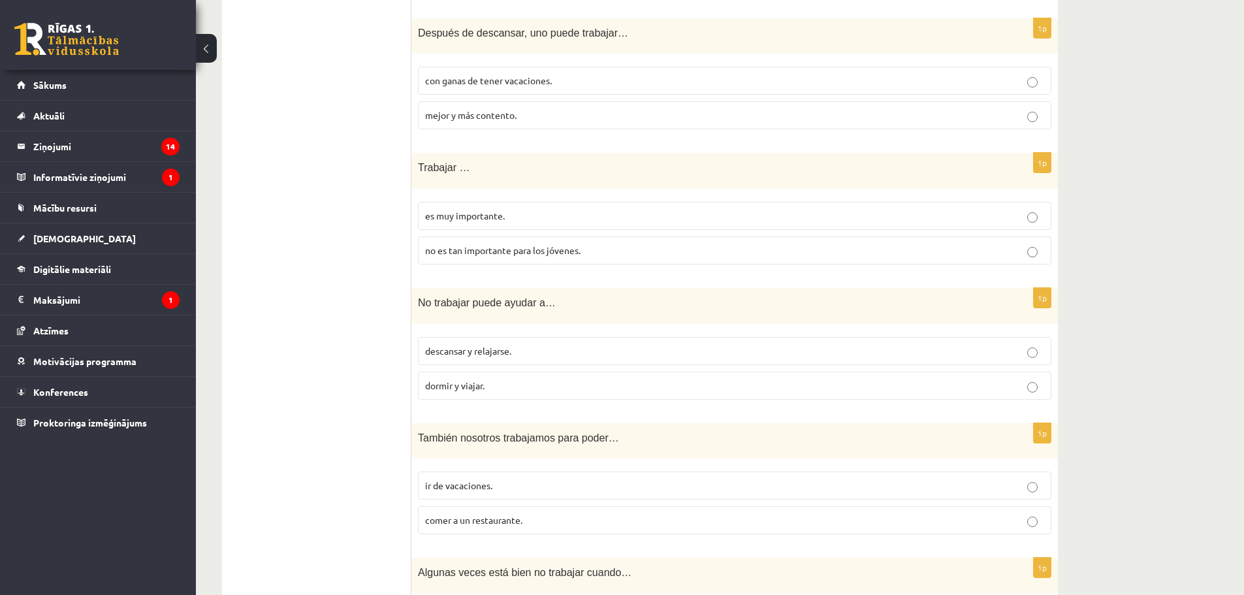
scroll to position [1009, 0]
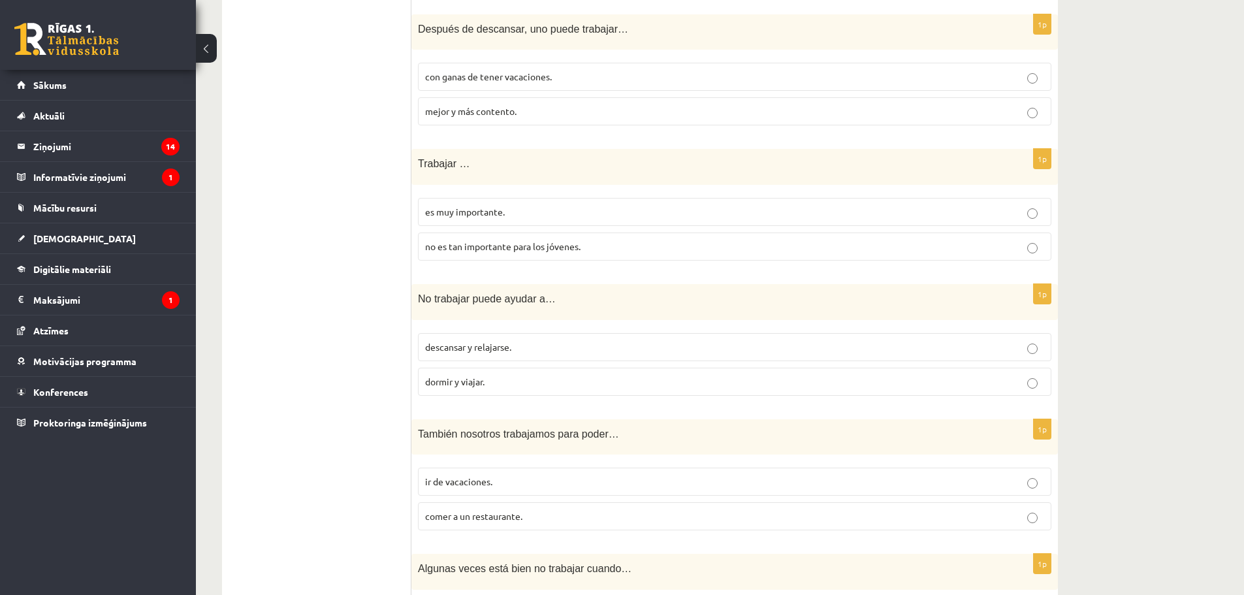
click at [533, 240] on label "no es tan importante para los jóvenes." at bounding box center [735, 247] width 634 height 28
click at [726, 391] on label "dormir y viajar." at bounding box center [735, 382] width 634 height 28
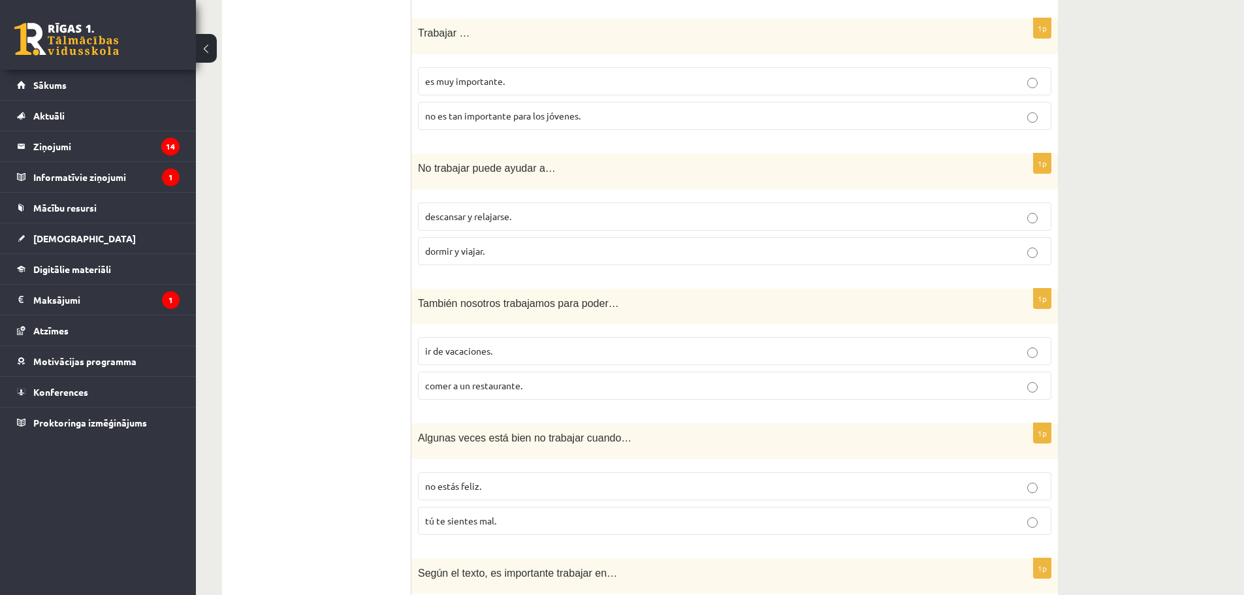
click at [713, 361] on label "ir de vacaciones." at bounding box center [735, 351] width 634 height 28
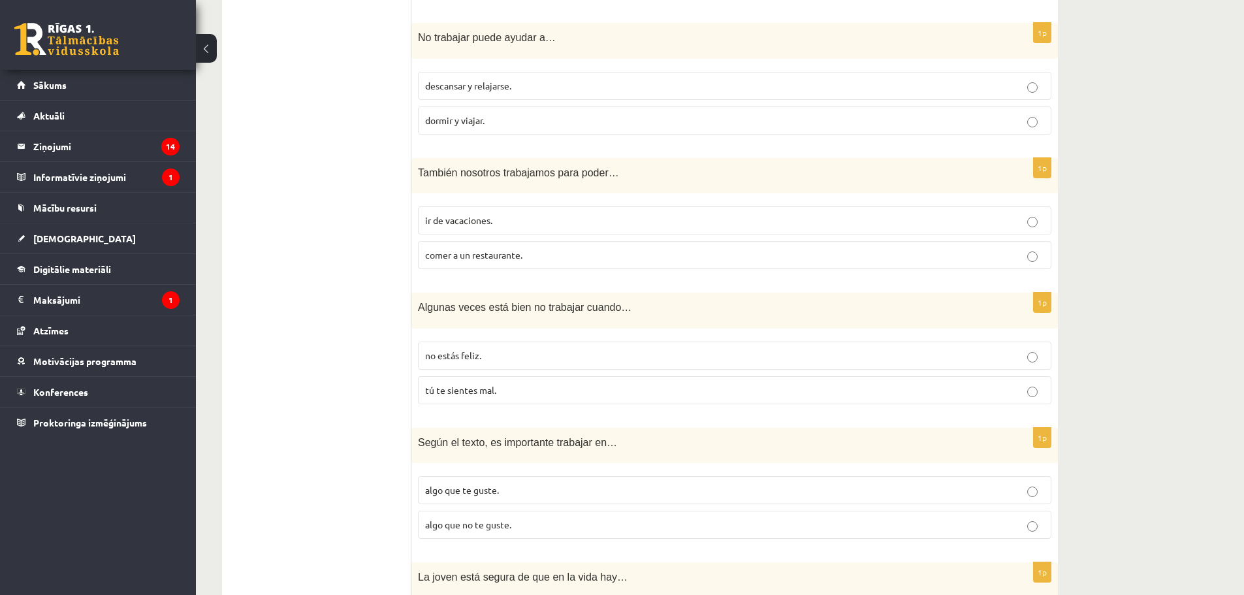
click at [722, 365] on label "no estás feliz." at bounding box center [735, 356] width 634 height 28
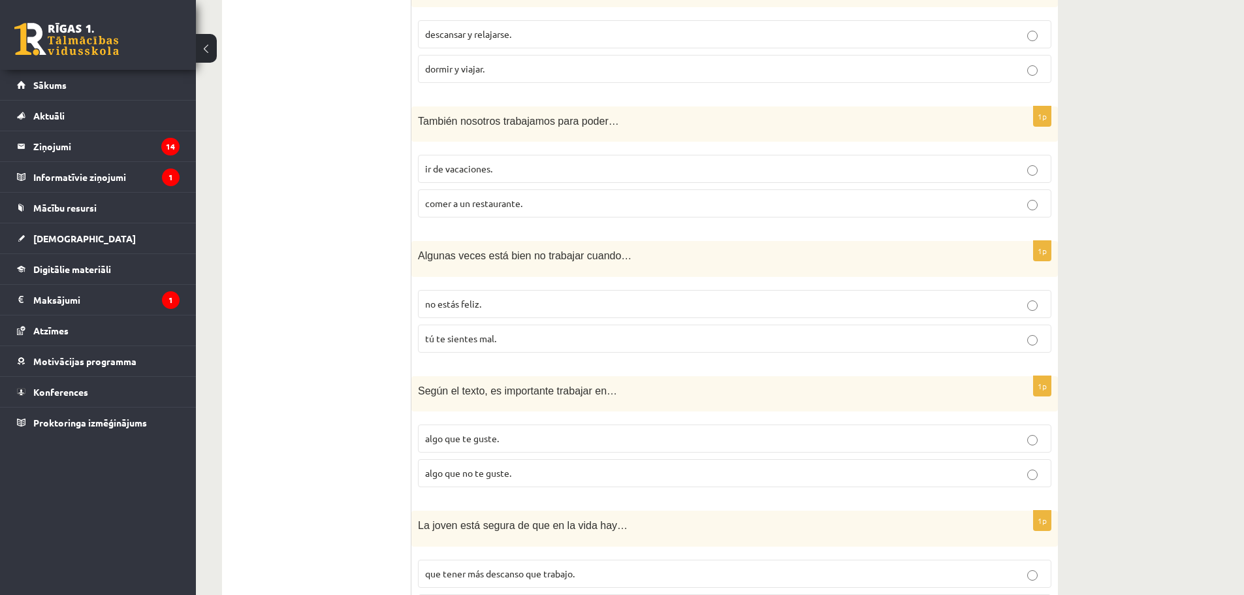
scroll to position [1401, 0]
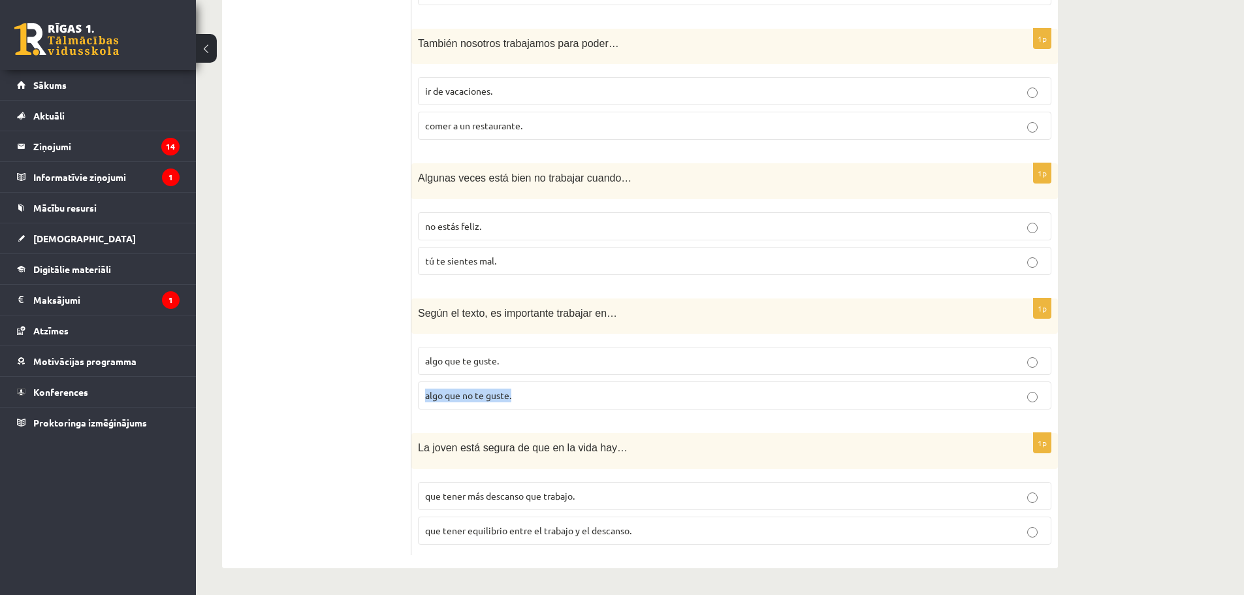
drag, startPoint x: 534, startPoint y: 373, endPoint x: 562, endPoint y: 393, distance: 34.6
click at [534, 377] on fieldset "algo que te guste. algo que no te guste." at bounding box center [735, 376] width 634 height 73
click at [596, 402] on p "algo que no te guste." at bounding box center [734, 396] width 619 height 14
click at [756, 493] on p "que tener más descanso que trabajo." at bounding box center [734, 496] width 619 height 14
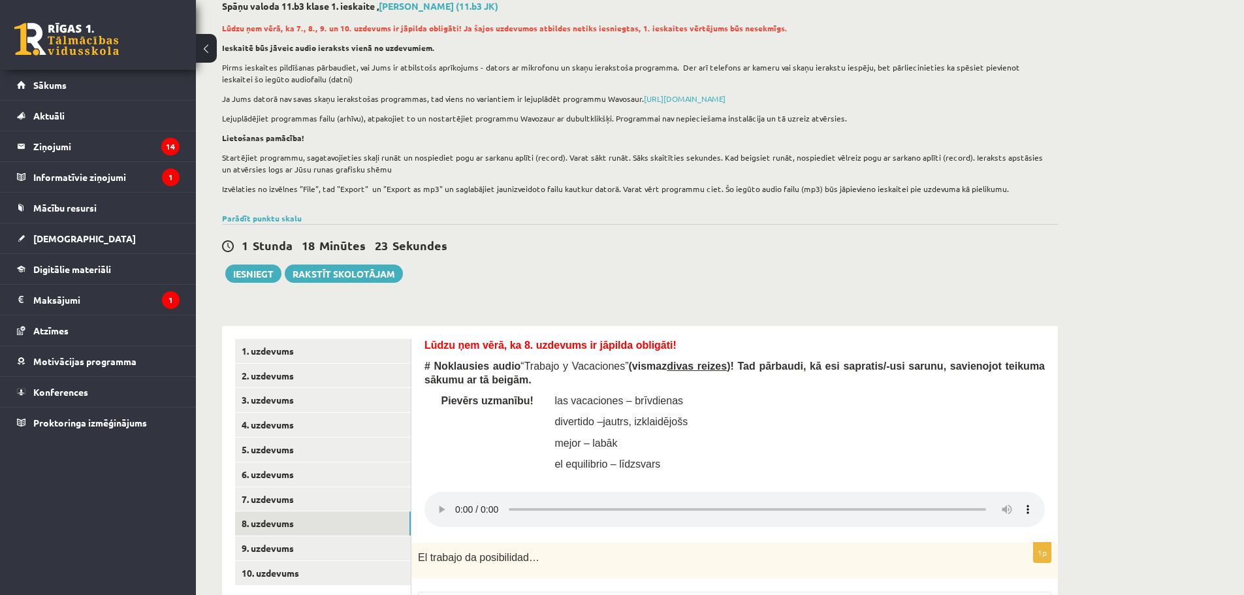
scroll to position [0, 0]
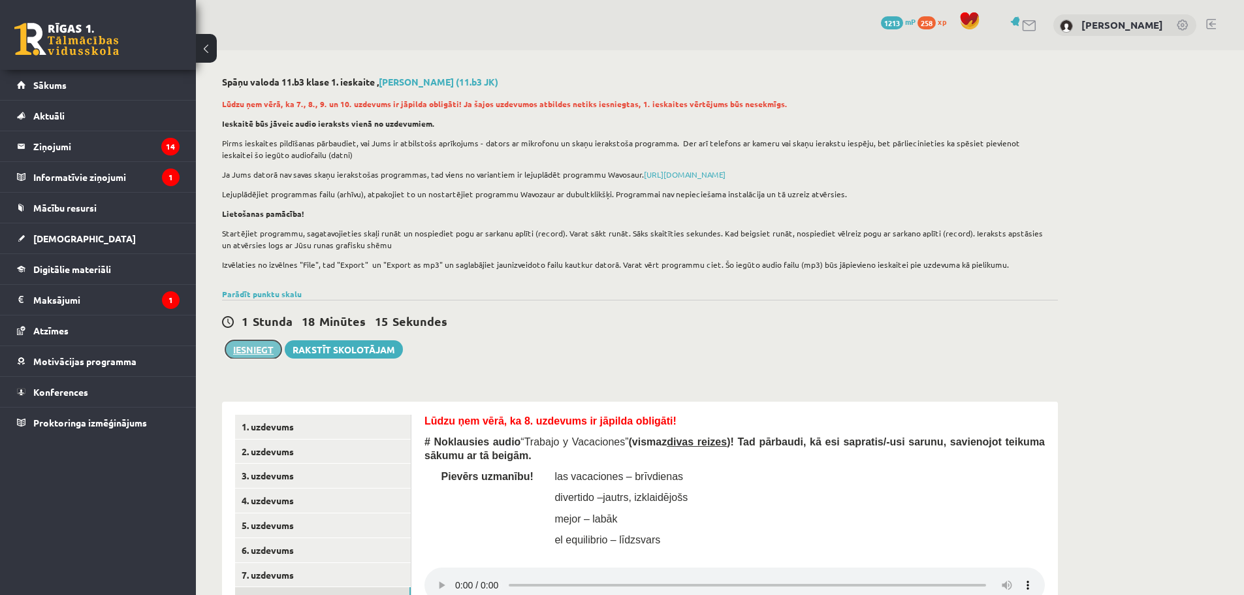
click at [253, 348] on button "Iesniegt" at bounding box center [253, 349] width 56 height 18
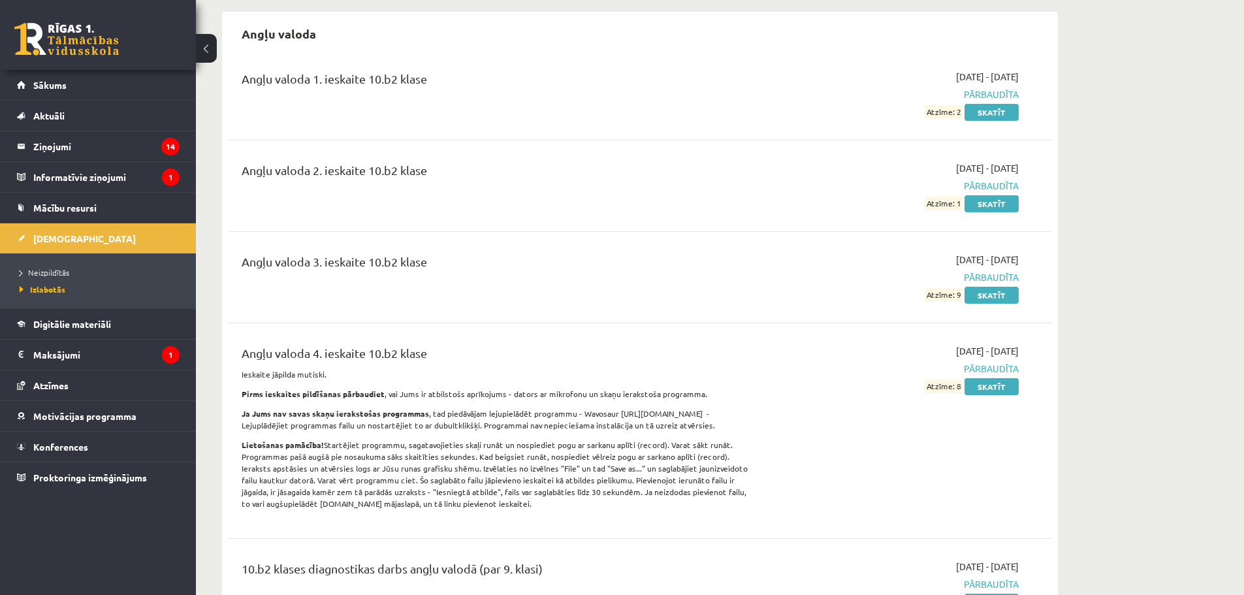
scroll to position [131, 0]
